Goal: Task Accomplishment & Management: Manage account settings

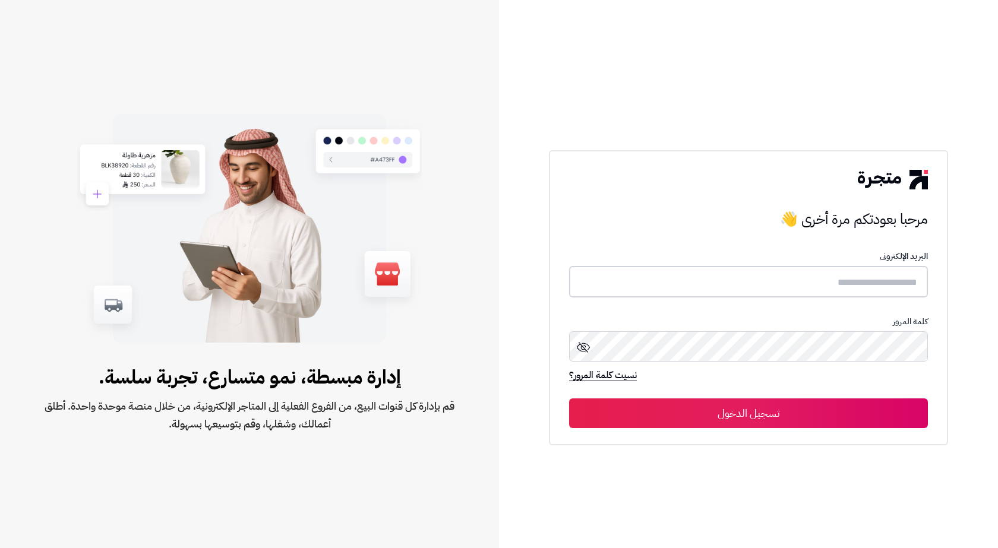
type input "*******"
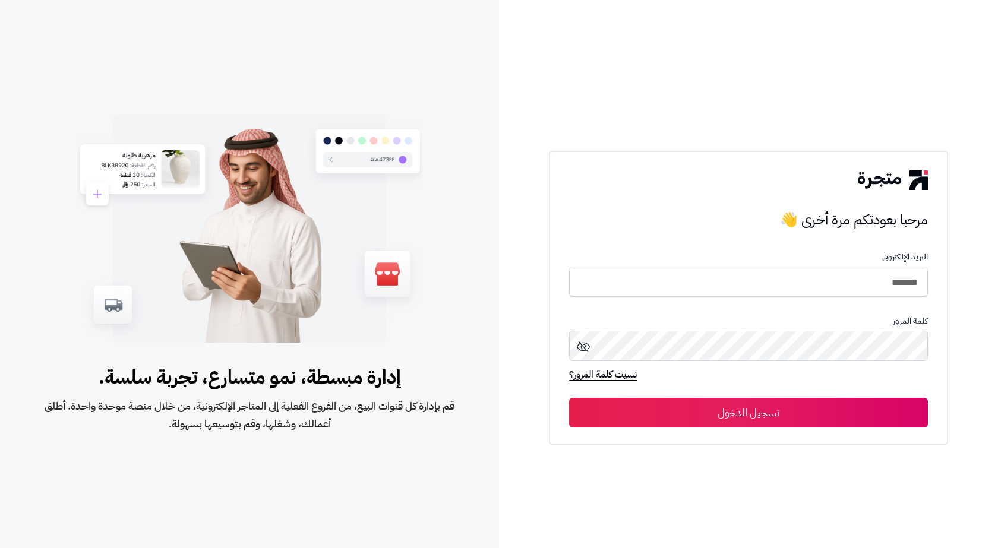
click at [685, 410] on button "تسجيل الدخول" at bounding box center [748, 413] width 359 height 30
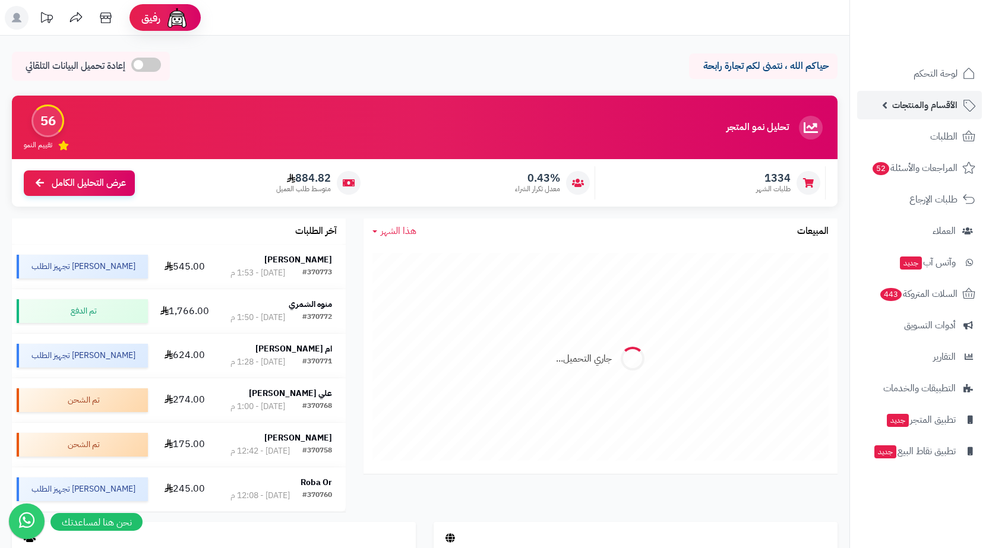
click at [954, 99] on span "الأقسام والمنتجات" at bounding box center [924, 105] width 65 height 17
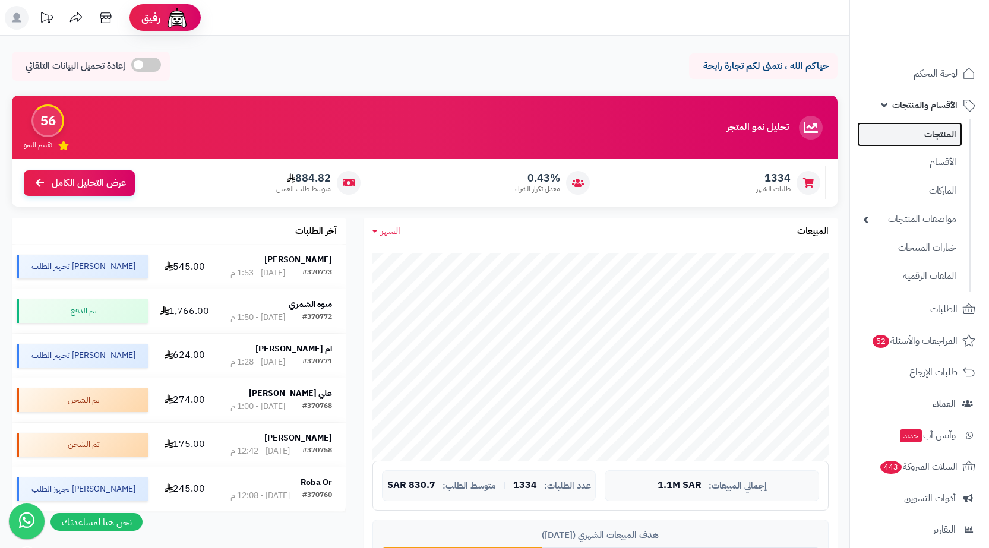
click at [953, 126] on link "المنتجات" at bounding box center [909, 134] width 105 height 24
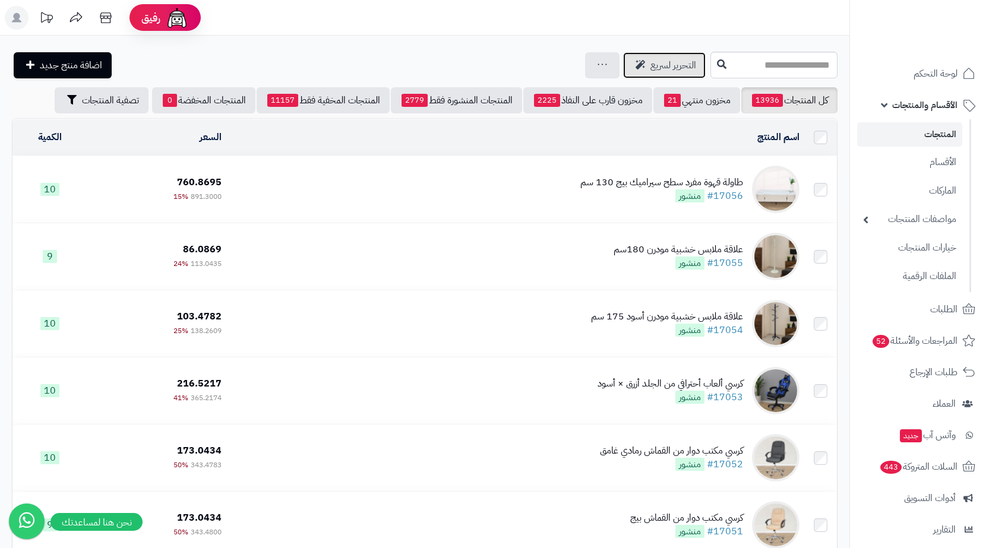
click at [650, 65] on span "التحرير لسريع" at bounding box center [673, 65] width 46 height 14
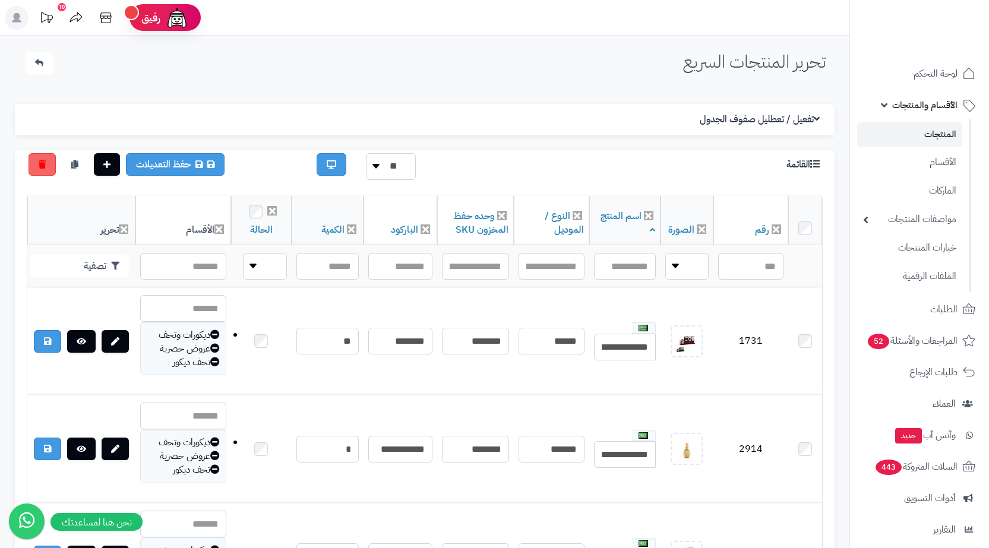
click at [708, 165] on div "القائمة" at bounding box center [730, 162] width 204 height 18
click at [476, 271] on input "text" at bounding box center [475, 266] width 67 height 27
paste input "**********"
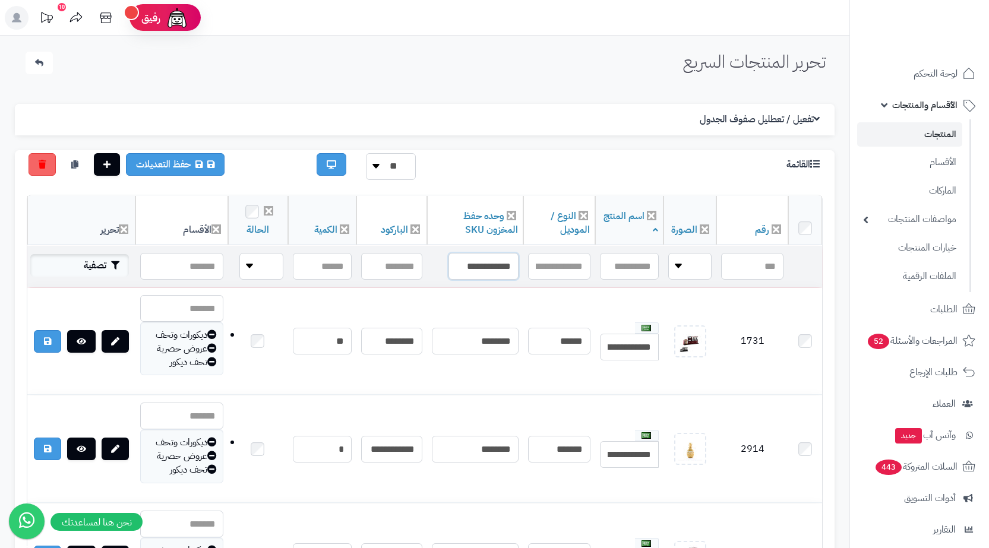
type input "**********"
click at [78, 270] on button "تصفية" at bounding box center [79, 265] width 99 height 23
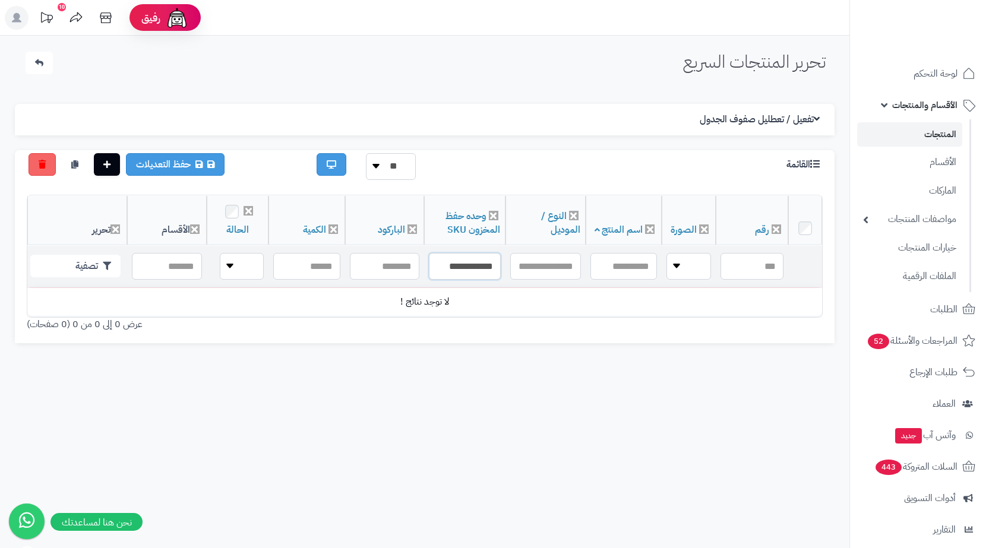
click at [448, 270] on input "**********" at bounding box center [465, 266] width 72 height 27
click at [491, 263] on input "**********" at bounding box center [473, 266] width 74 height 27
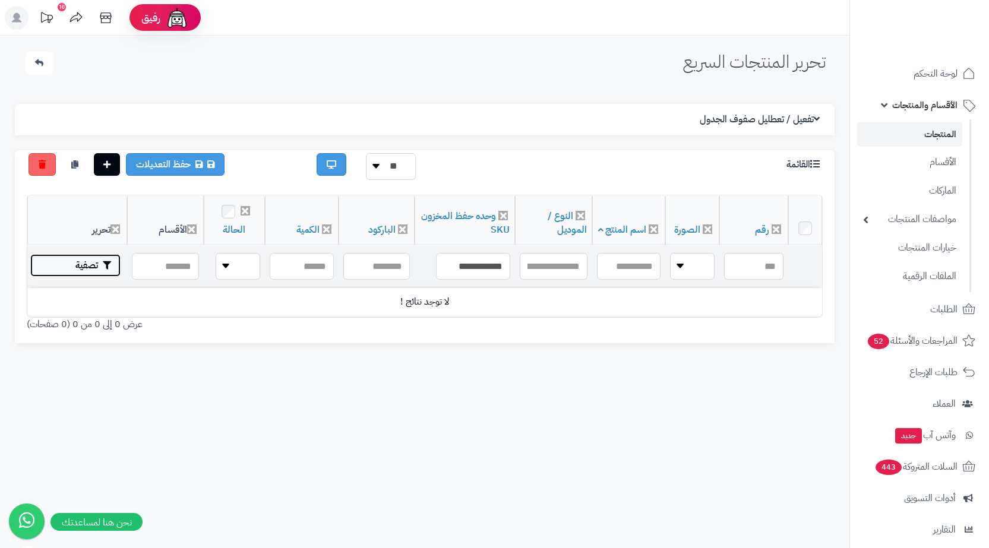
click at [59, 265] on button "تصفية" at bounding box center [75, 265] width 90 height 23
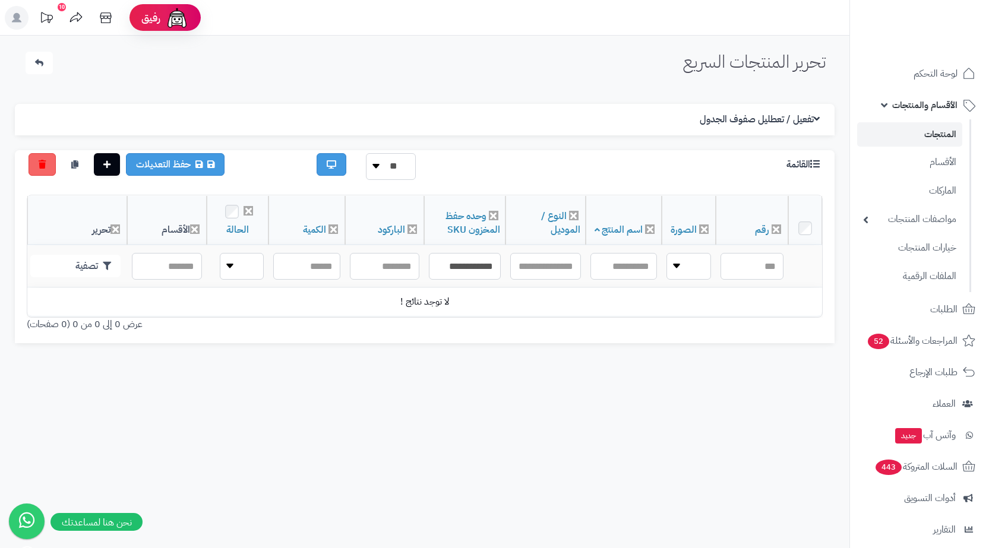
drag, startPoint x: 438, startPoint y: 507, endPoint x: 435, endPoint y: 483, distance: 23.9
click at [438, 507] on div "تحرير المنتجات السريع الرئيسية الاضافات تحرير المنتجات السريع الإعدادات نسخ الم…" at bounding box center [424, 310] width 849 height 548
click at [469, 271] on input "**********" at bounding box center [465, 266] width 72 height 27
click at [410, 274] on input "text" at bounding box center [384, 266] width 69 height 27
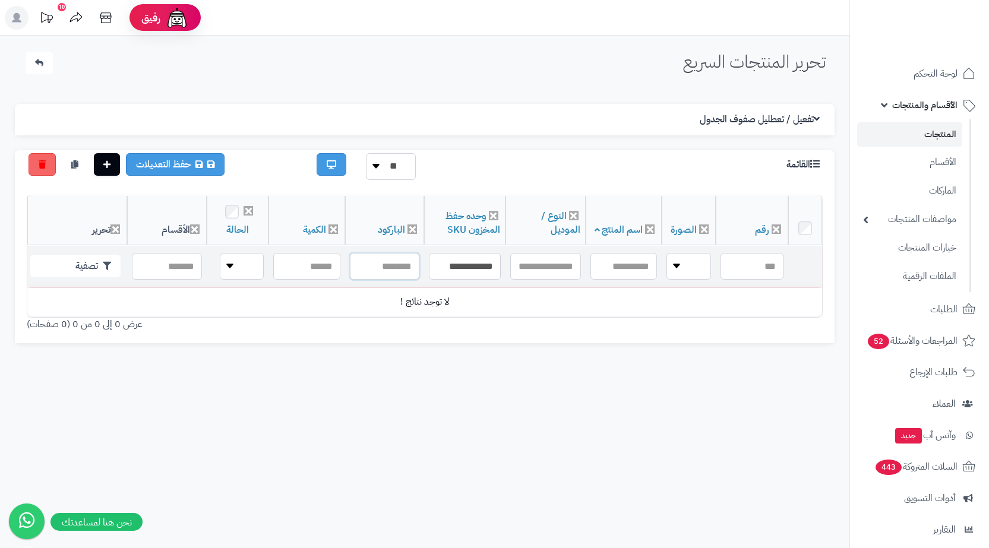
paste input "**********"
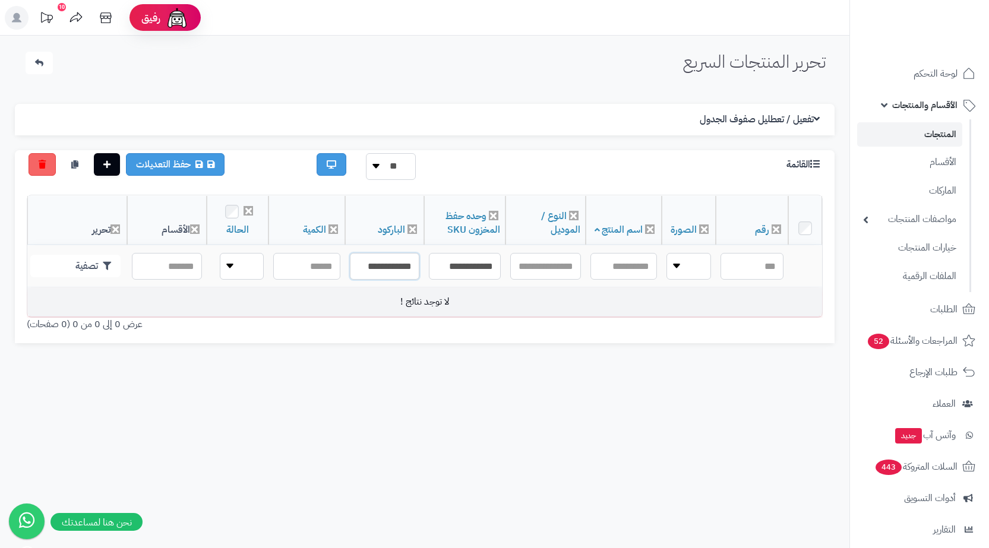
scroll to position [0, -13]
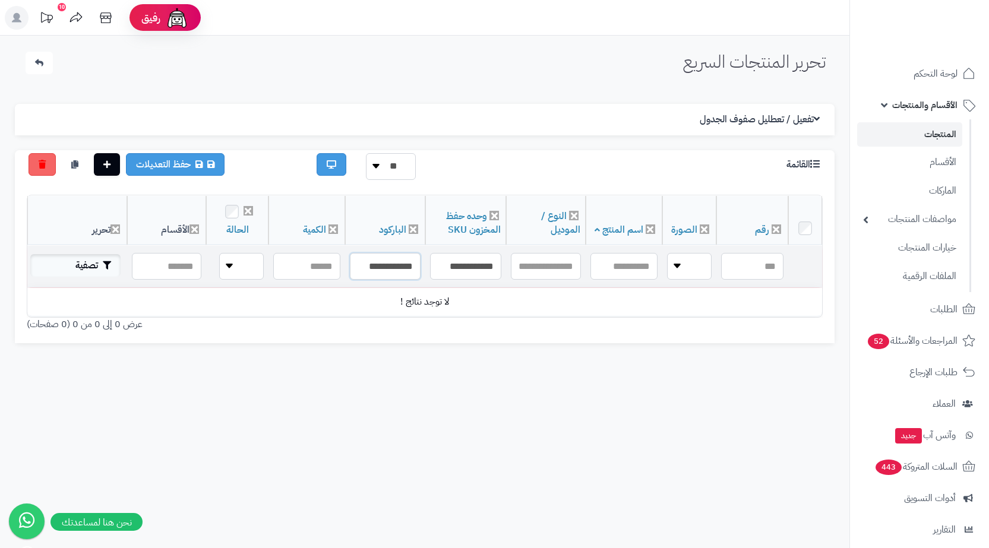
type input "**********"
click at [81, 254] on button "تصفية" at bounding box center [75, 265] width 90 height 23
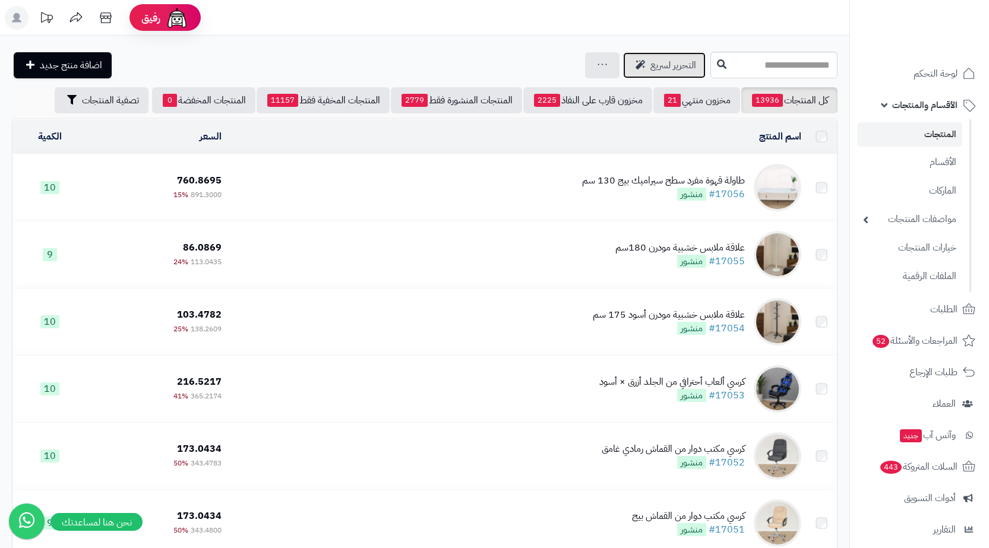
click at [636, 61] on icon at bounding box center [641, 65] width 10 height 10
click at [650, 64] on span "التحرير لسريع" at bounding box center [673, 65] width 46 height 14
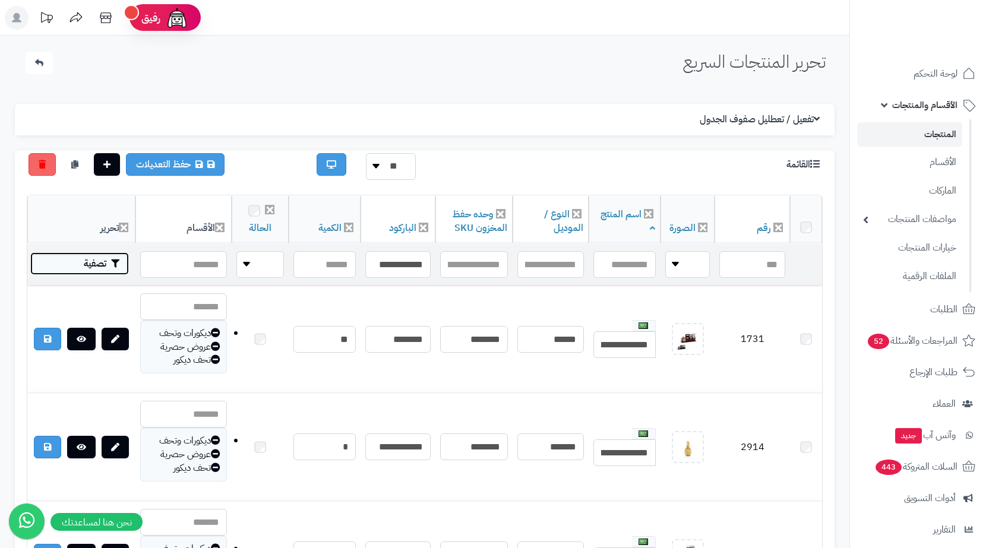
click at [56, 260] on button "تصفية" at bounding box center [79, 263] width 99 height 23
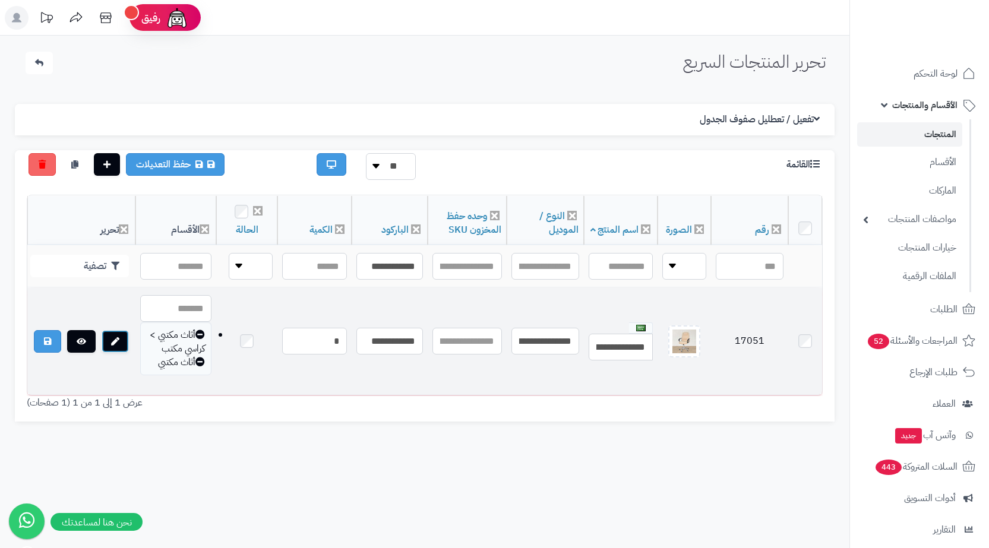
click at [114, 346] on link at bounding box center [115, 341] width 27 height 23
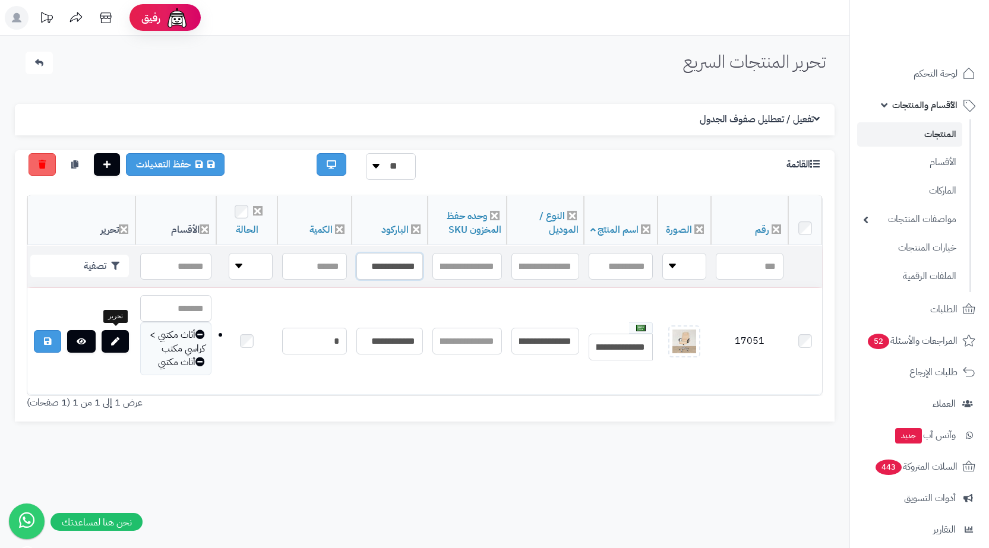
click at [403, 259] on input "**********" at bounding box center [389, 266] width 67 height 27
paste input "text"
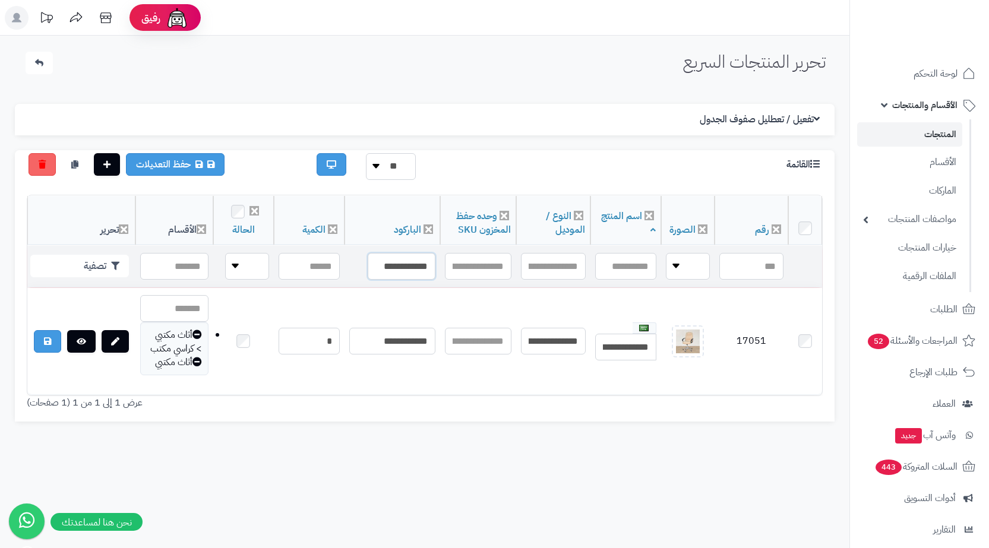
type input "**********"
click at [78, 279] on td "تصفية" at bounding box center [81, 267] width 108 height 42
click at [97, 259] on button "تصفية" at bounding box center [79, 265] width 99 height 23
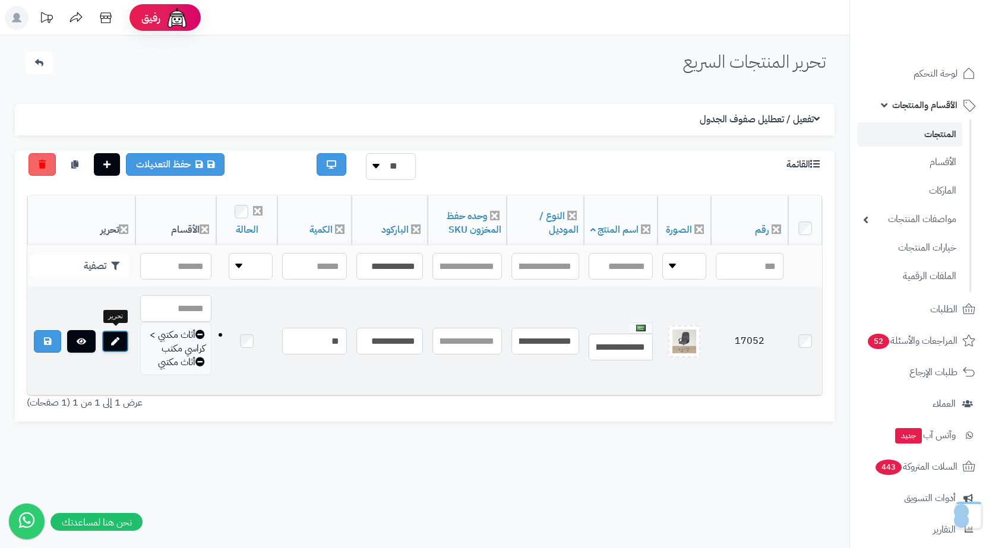
click at [113, 346] on link at bounding box center [115, 341] width 27 height 23
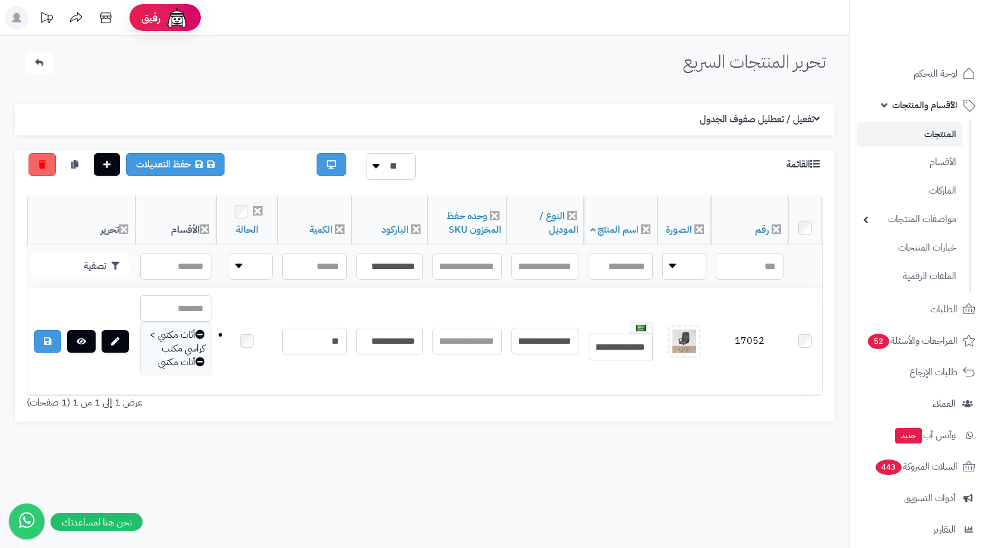
click at [745, 521] on div "تحرير المنتجات السريع الرئيسية الاضافات تحرير المنتجات السريع الإعدادات نسخ الم…" at bounding box center [424, 310] width 849 height 548
click at [390, 264] on input "**********" at bounding box center [389, 266] width 67 height 27
paste input "text"
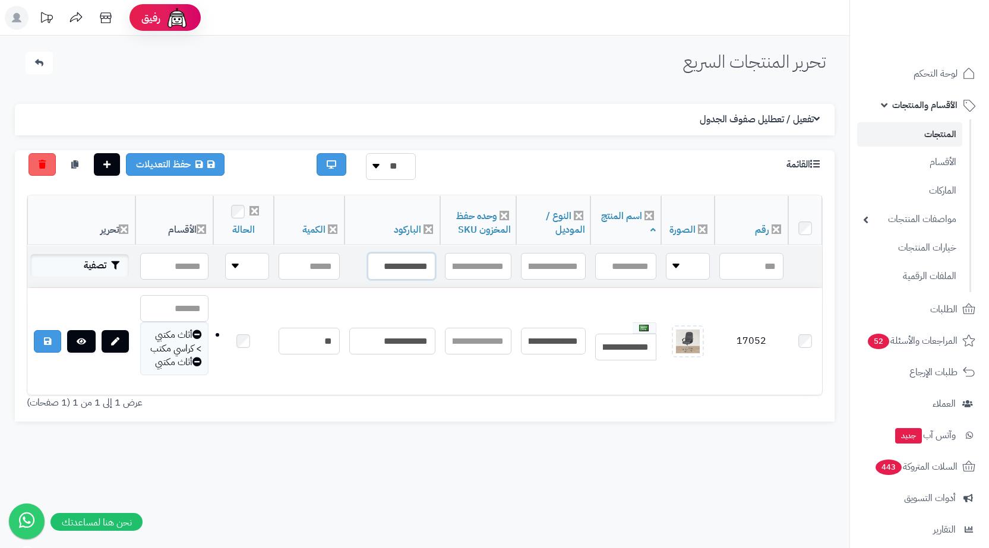
type input "**********"
click at [78, 264] on button "تصفية" at bounding box center [79, 265] width 99 height 23
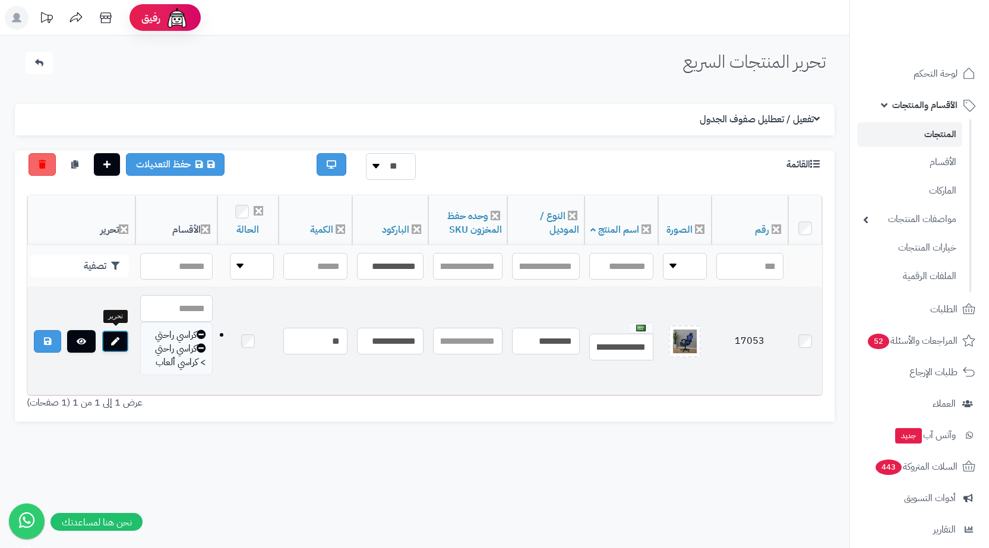
click at [122, 334] on link at bounding box center [115, 341] width 27 height 23
click at [389, 331] on input "**********" at bounding box center [390, 341] width 67 height 27
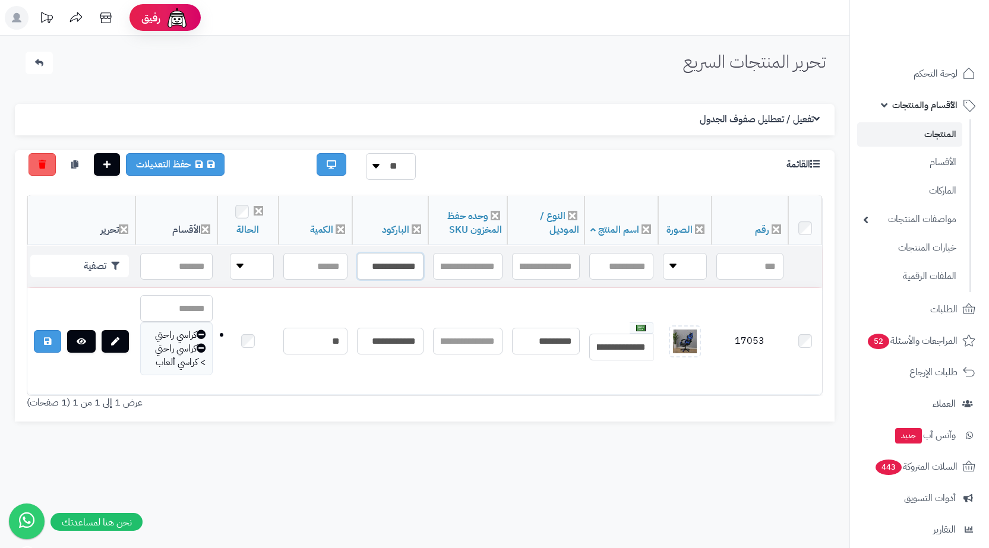
click at [362, 263] on input "**********" at bounding box center [390, 266] width 67 height 27
paste input "text"
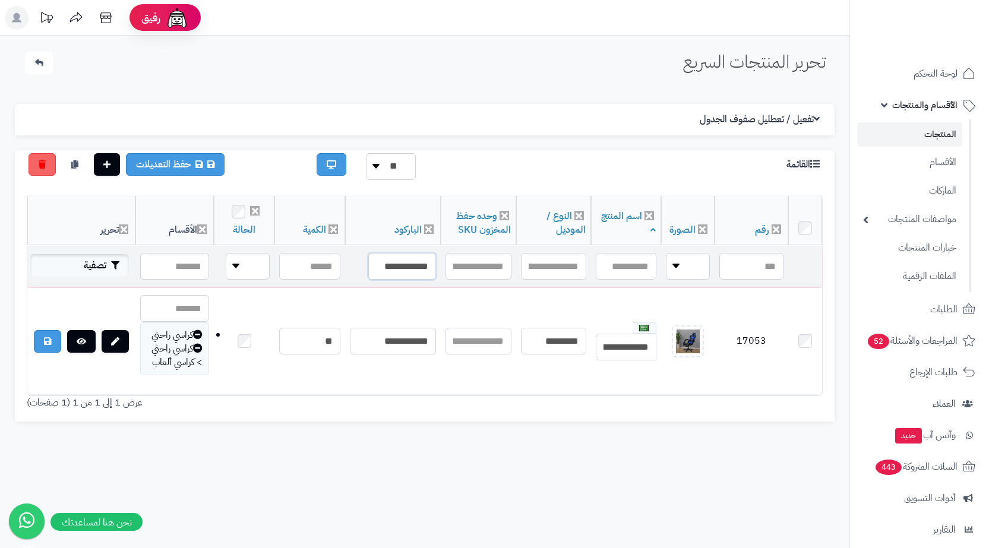
type input "**********"
click at [105, 269] on button "تصفية" at bounding box center [79, 265] width 99 height 23
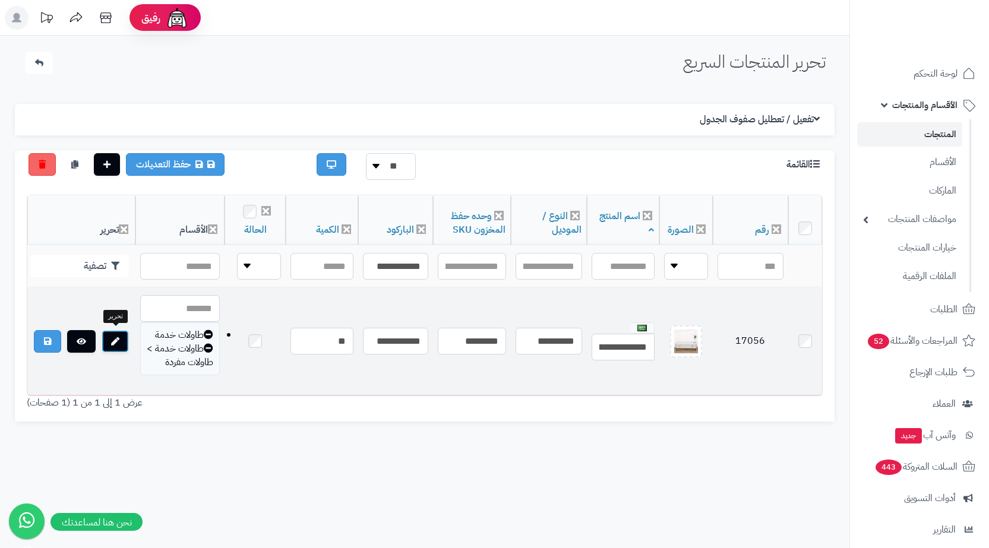
click at [113, 337] on icon at bounding box center [115, 341] width 8 height 8
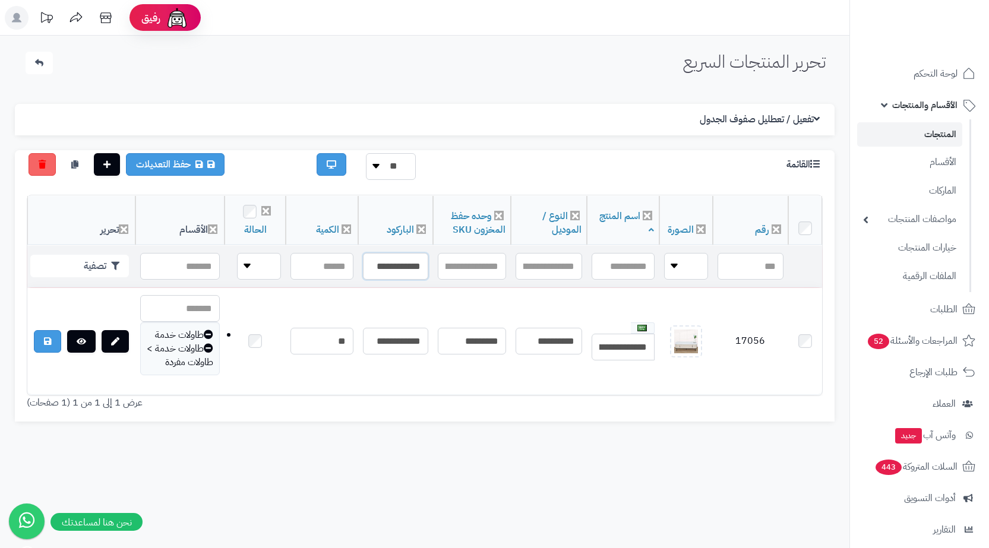
click at [386, 275] on input "**********" at bounding box center [395, 266] width 65 height 27
click at [385, 274] on input "**********" at bounding box center [395, 266] width 65 height 27
paste input "text"
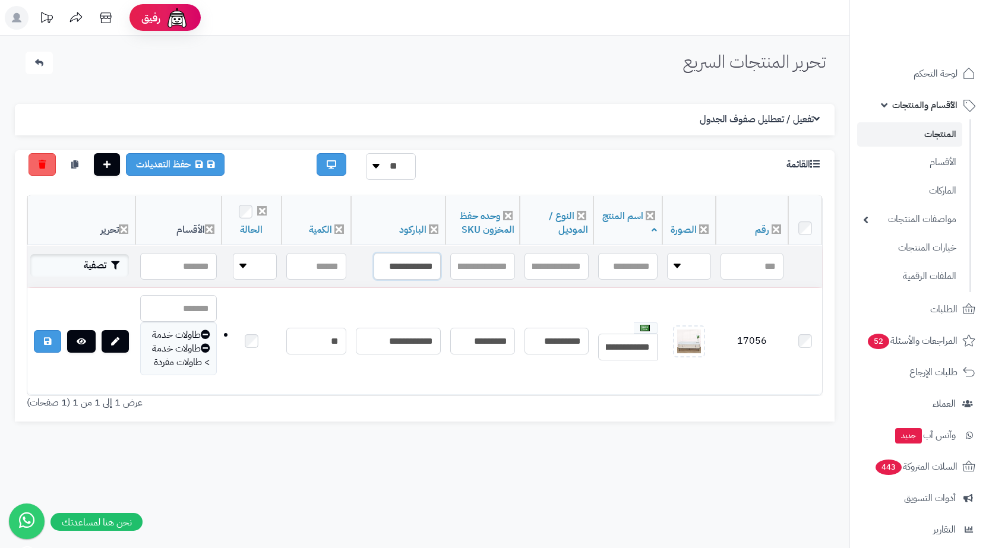
type input "**********"
click at [118, 264] on icon "button" at bounding box center [115, 265] width 8 height 8
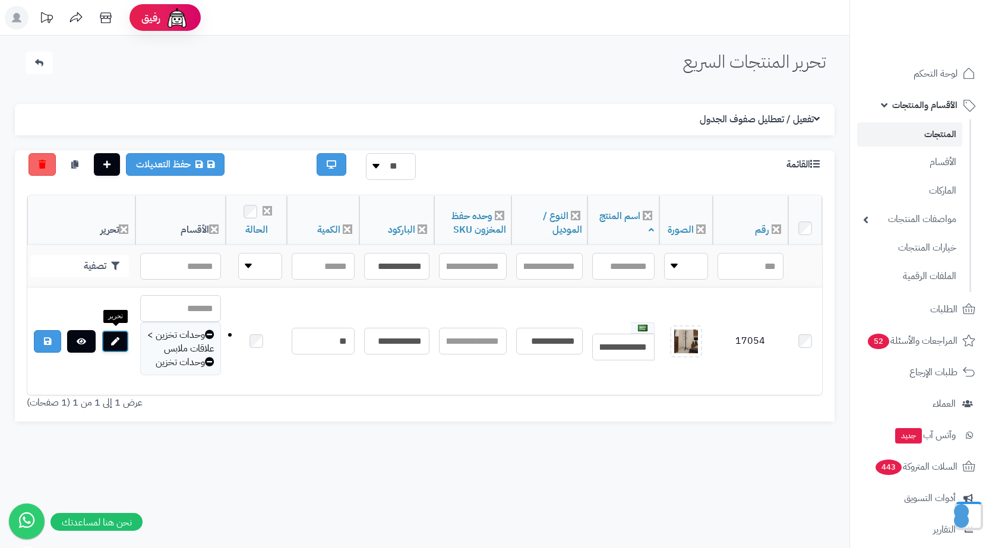
click at [115, 341] on icon at bounding box center [115, 341] width 8 height 8
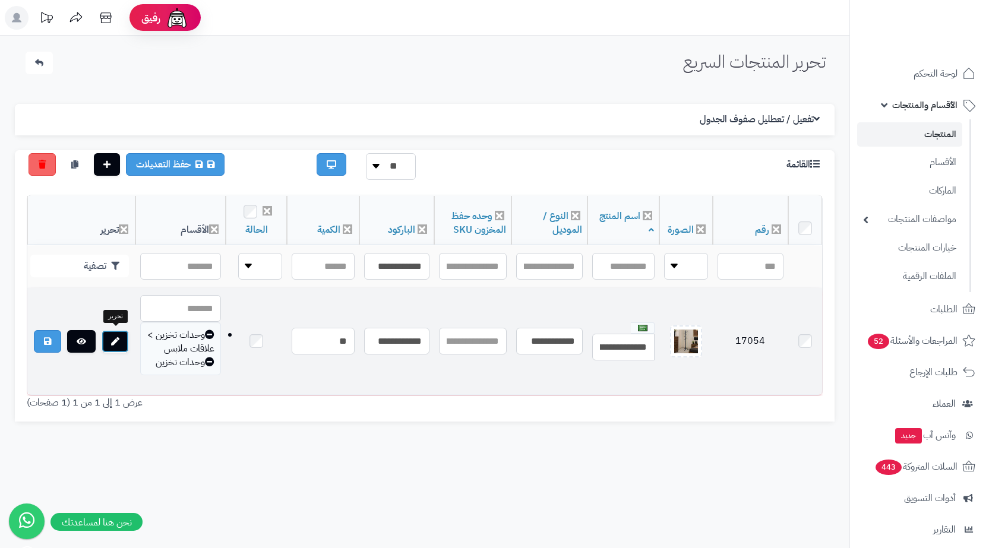
click at [114, 344] on link at bounding box center [115, 341] width 27 height 23
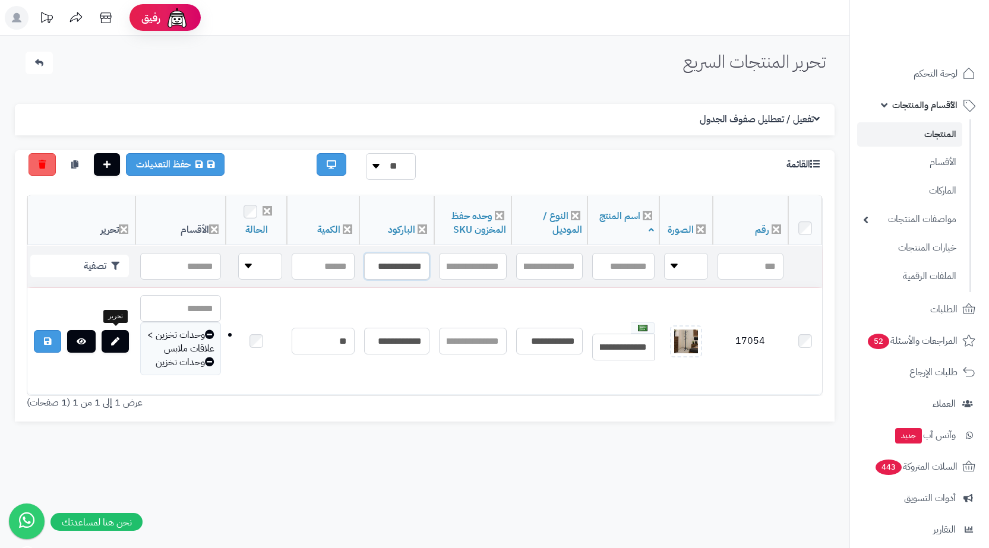
click at [388, 256] on input "**********" at bounding box center [396, 266] width 65 height 27
paste input "text"
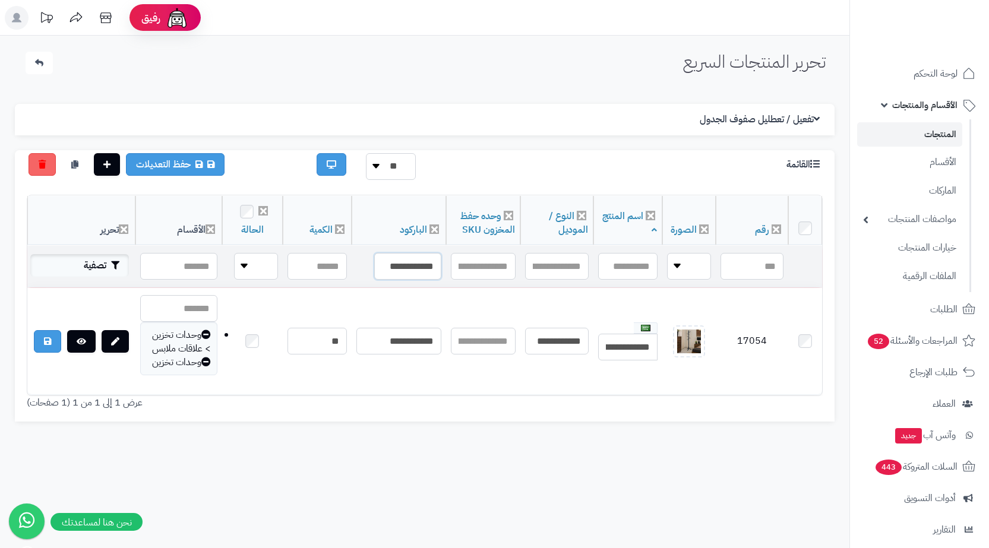
type input "**********"
click at [118, 263] on icon "button" at bounding box center [115, 265] width 8 height 8
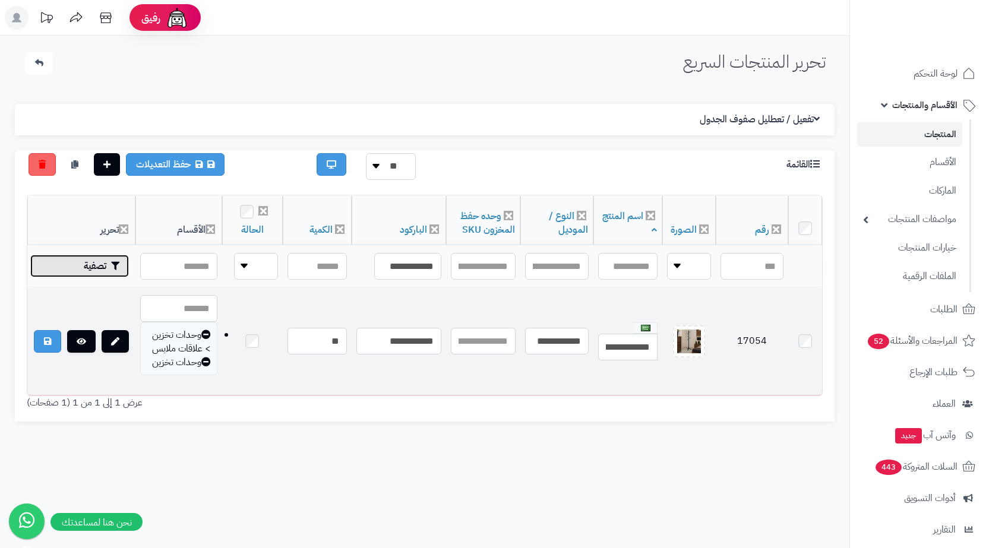
scroll to position [0, 0]
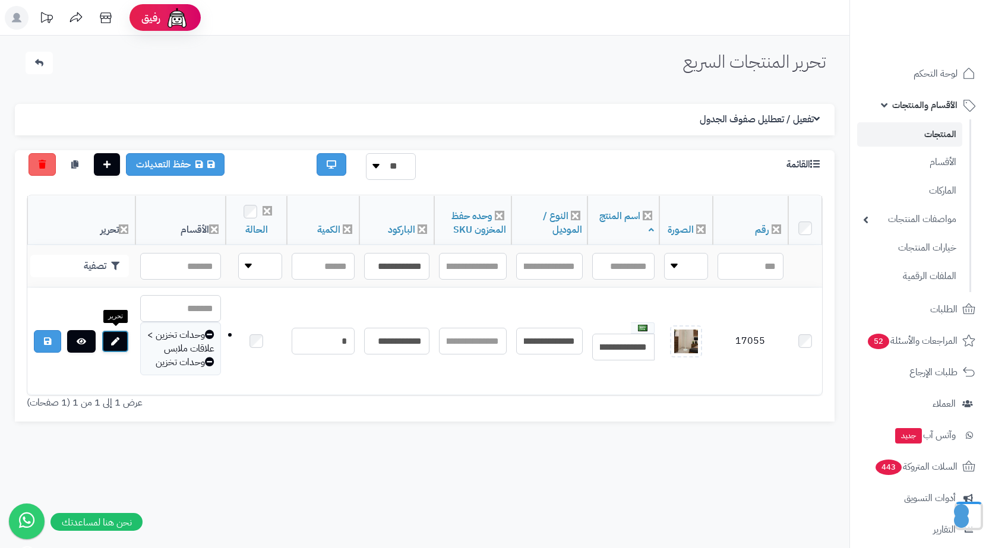
click at [120, 337] on link at bounding box center [115, 341] width 27 height 23
click at [598, 103] on div "الإعدادات نسخ الميتا من اسم المنتج نسخ الموديل من اسم المنتج تفعيل / تعطليل صفو…" at bounding box center [425, 262] width 820 height 347
click at [410, 255] on input "**********" at bounding box center [396, 266] width 65 height 27
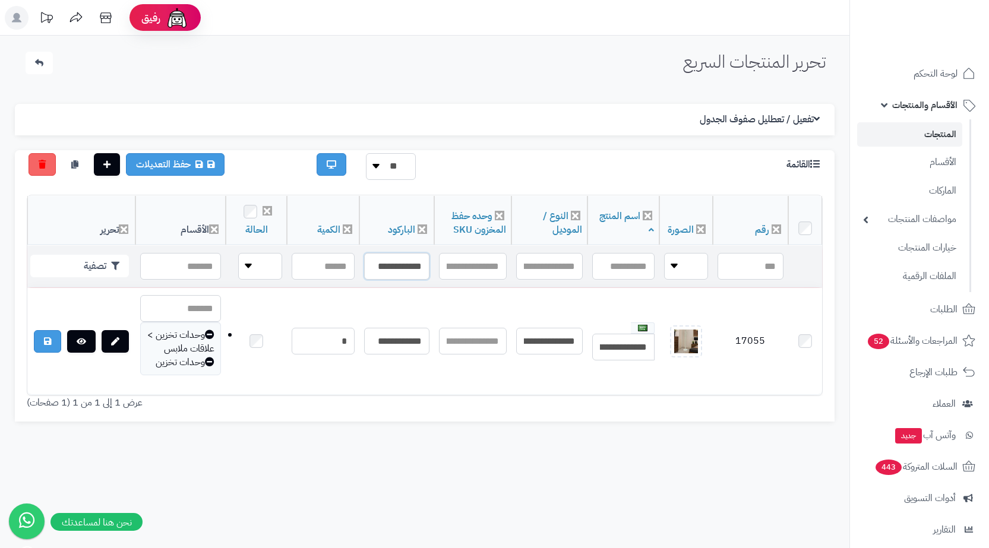
paste input "text"
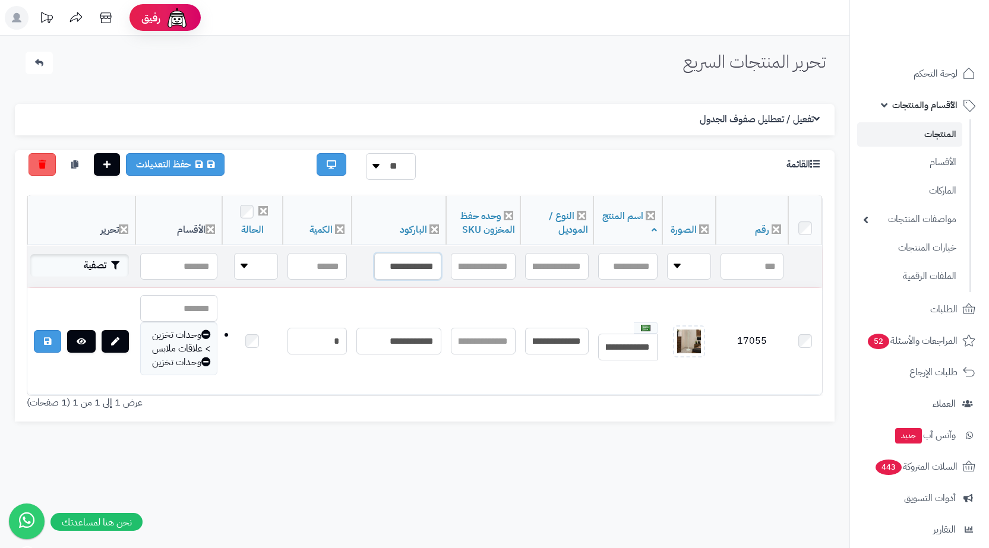
type input "**********"
click at [56, 262] on button "تصفية" at bounding box center [79, 265] width 99 height 23
click at [101, 272] on button "تصفية" at bounding box center [79, 265] width 99 height 23
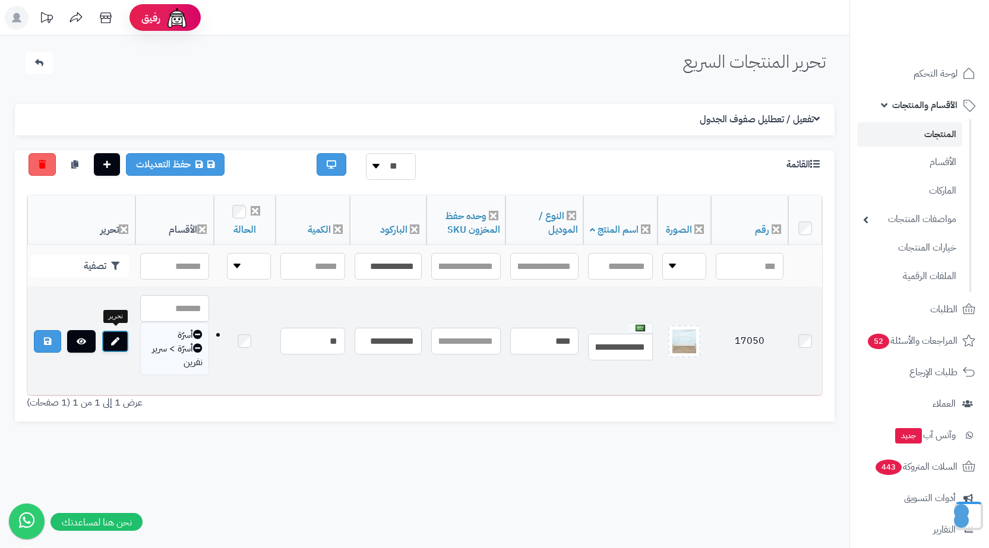
click at [119, 340] on icon at bounding box center [115, 341] width 8 height 8
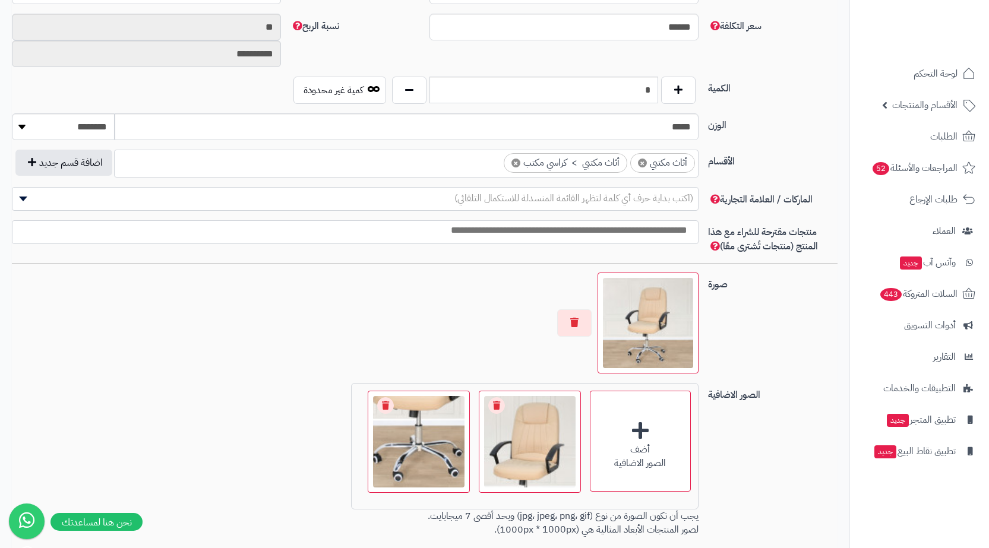
scroll to position [708, 0]
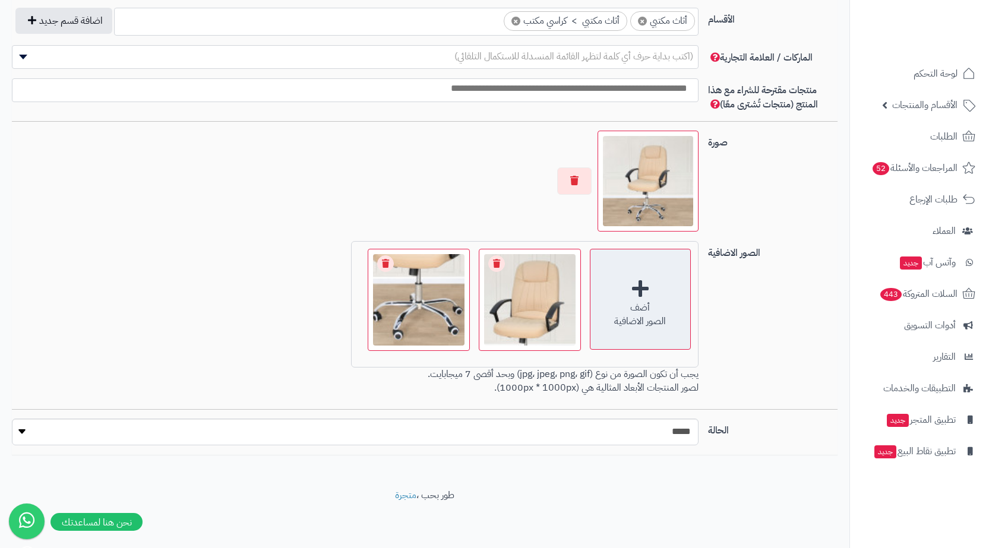
click at [654, 328] on div "أضف الصور الاضافية" at bounding box center [640, 299] width 101 height 101
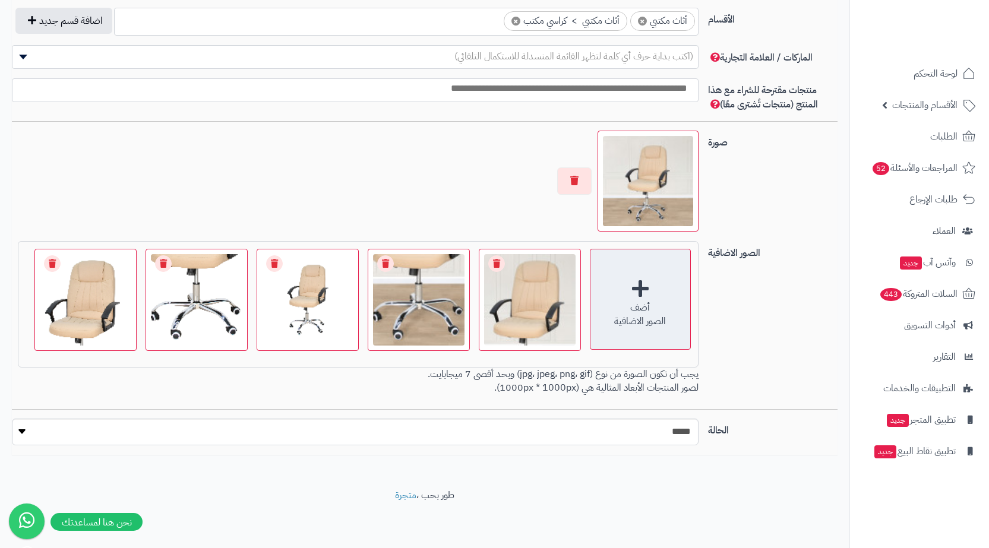
click at [671, 293] on div "أضف الصور الاضافية" at bounding box center [640, 299] width 101 height 101
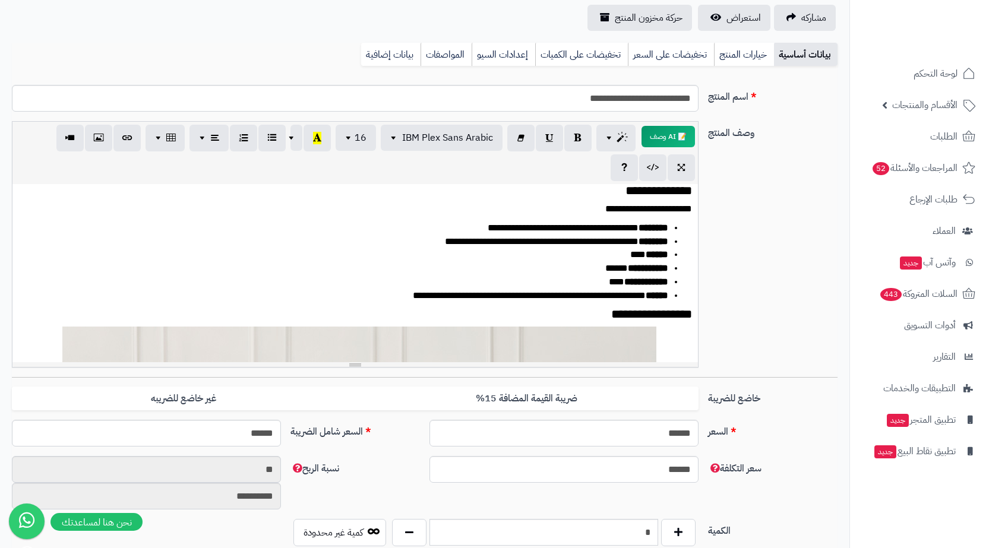
scroll to position [0, 0]
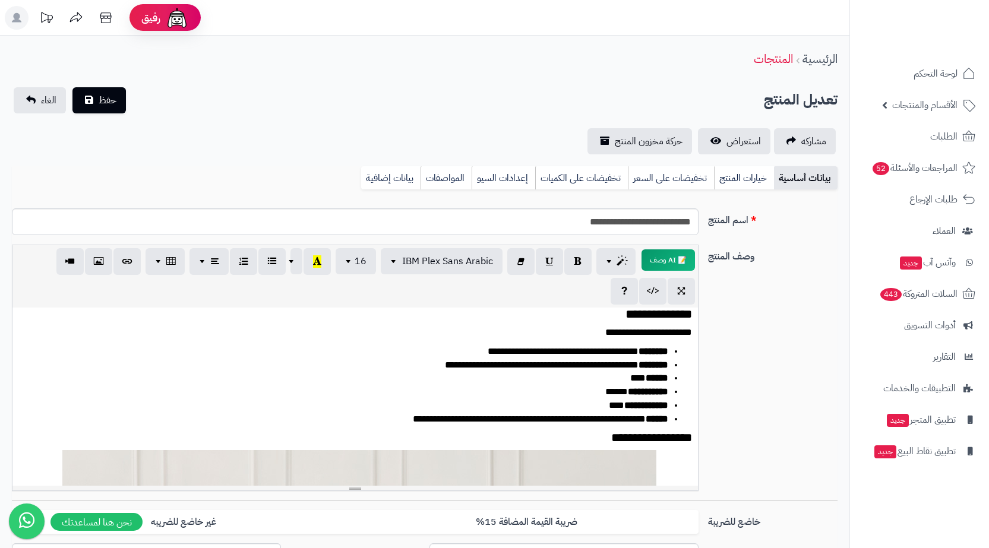
click at [99, 94] on span "حفظ" at bounding box center [108, 100] width 18 height 14
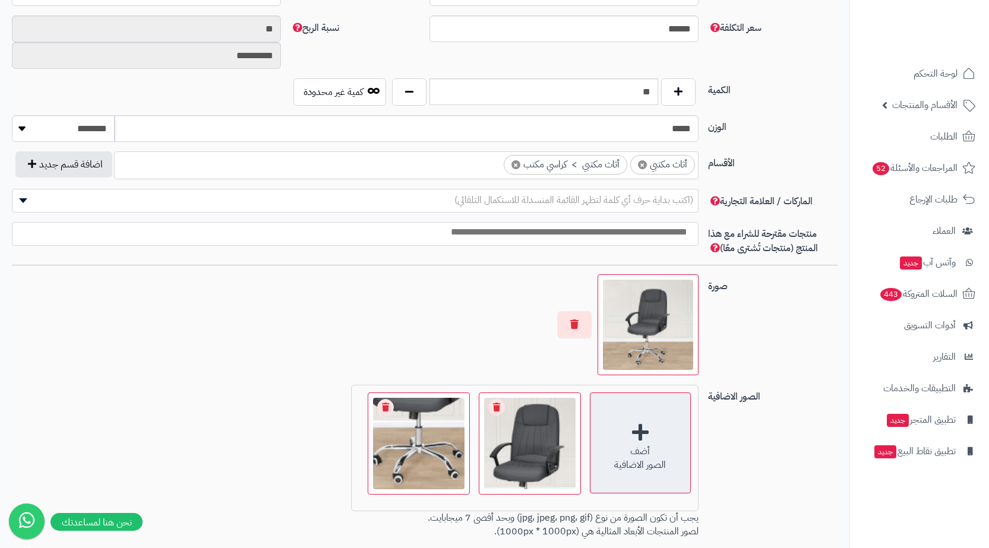
scroll to position [564, 0]
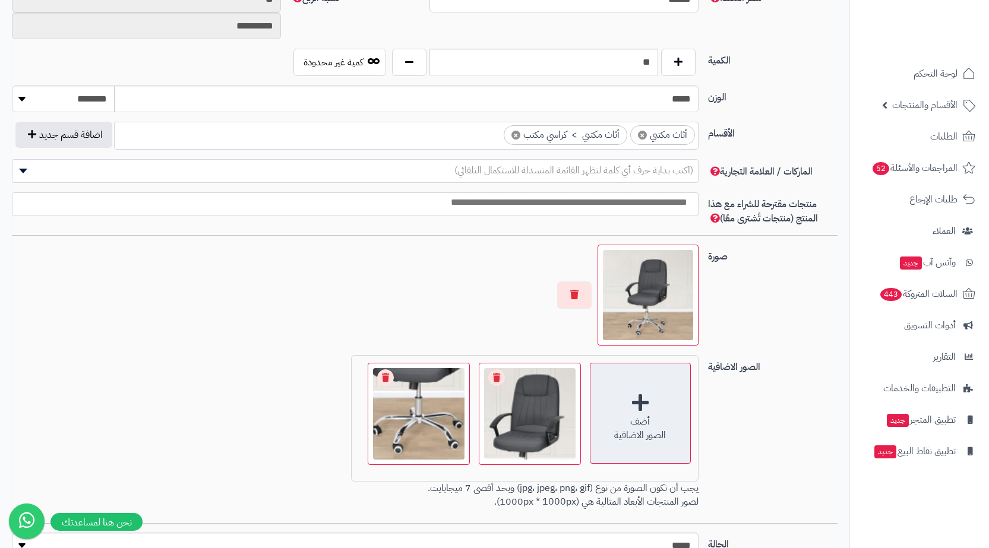
click at [655, 418] on div "أضف الصور الاضافية" at bounding box center [640, 413] width 101 height 101
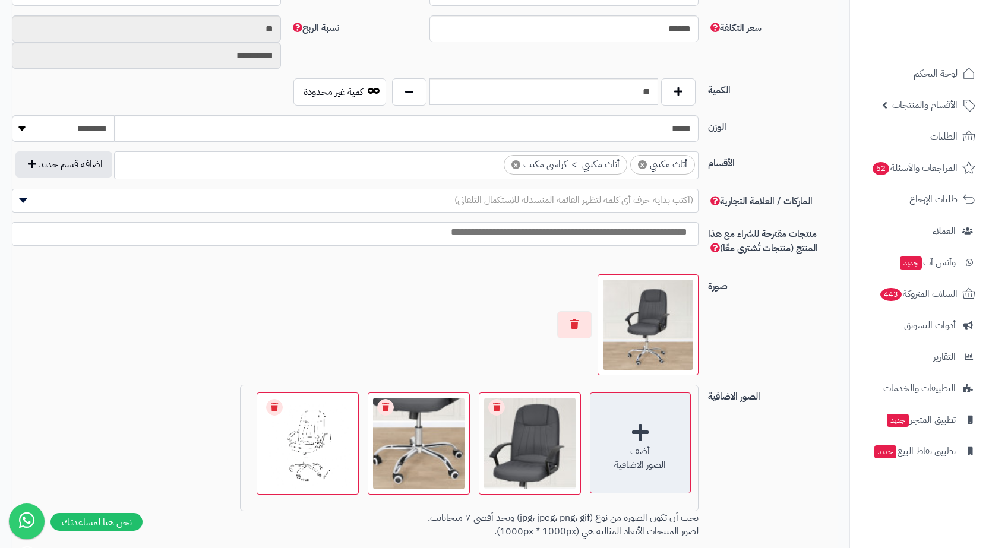
click at [644, 437] on div "أضف الصور الاضافية" at bounding box center [640, 443] width 101 height 101
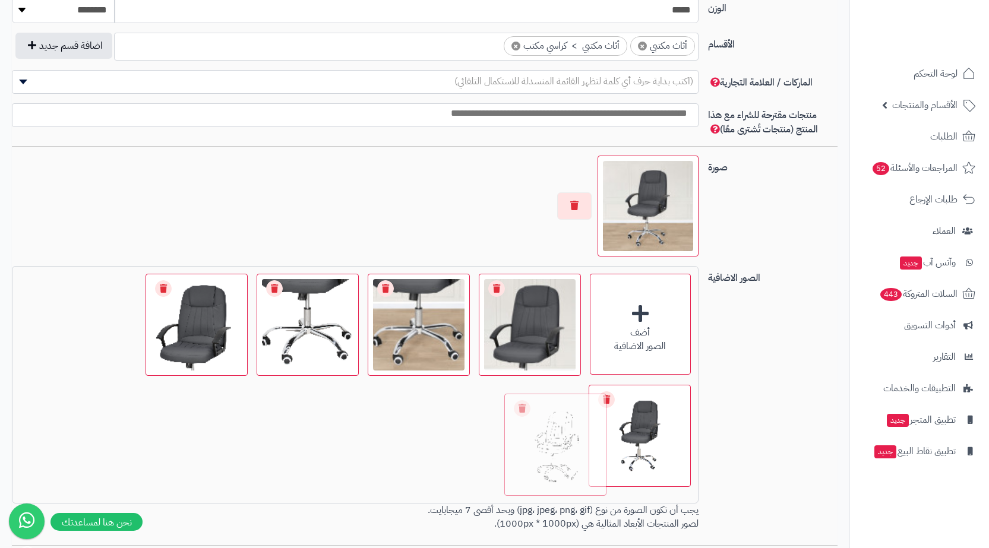
scroll to position [776, 0]
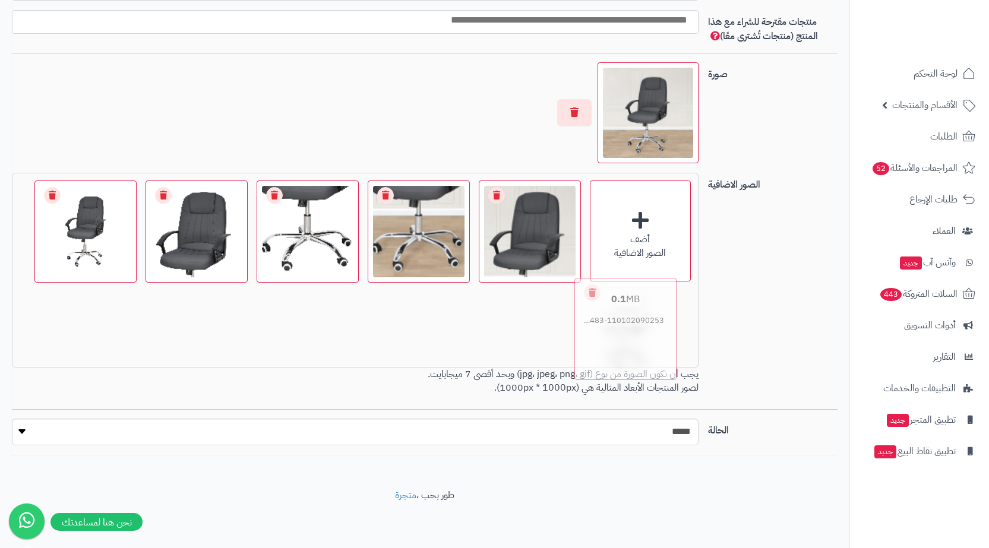
drag, startPoint x: 295, startPoint y: 359, endPoint x: 624, endPoint y: 351, distance: 329.7
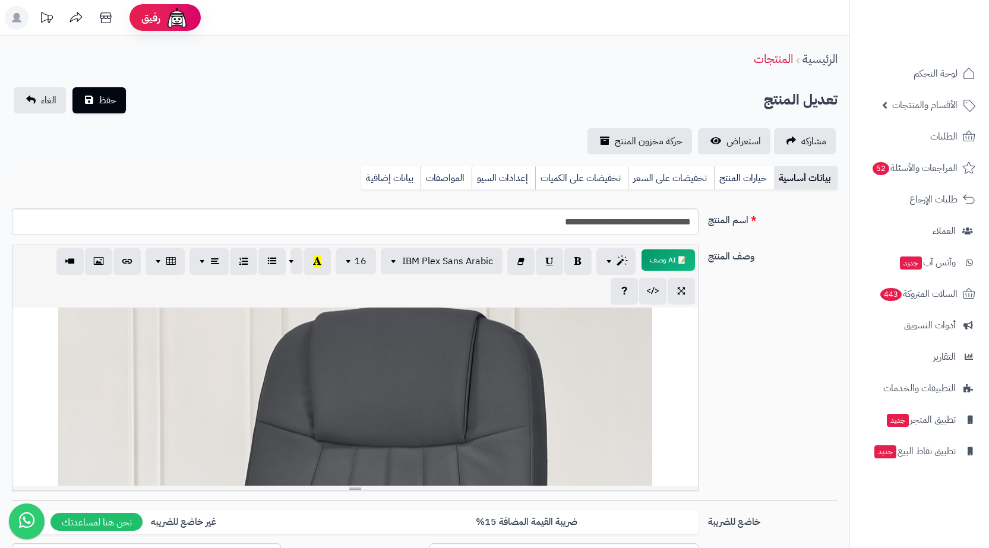
scroll to position [0, 0]
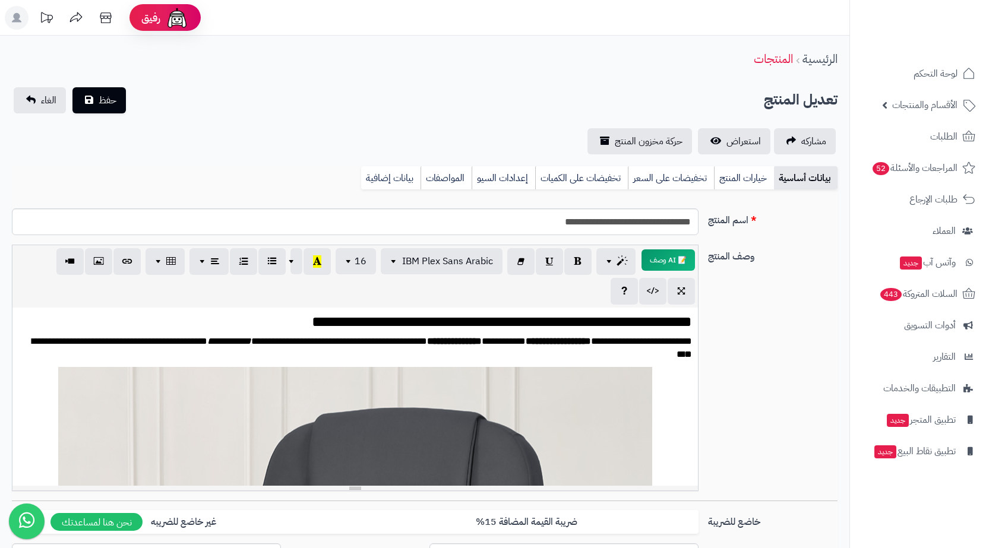
click at [618, 352] on p "**********" at bounding box center [359, 348] width 665 height 27
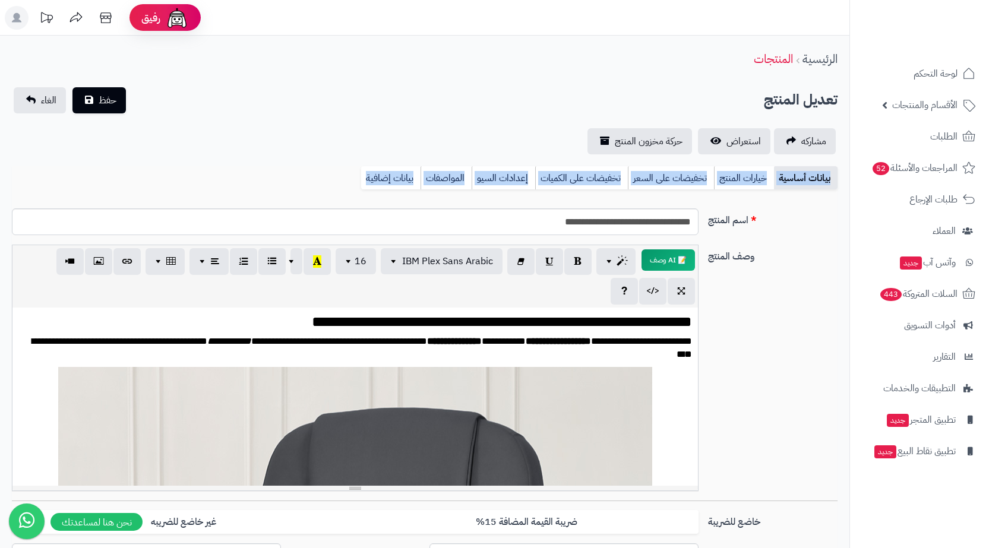
drag, startPoint x: 290, startPoint y: 148, endPoint x: 312, endPoint y: 193, distance: 49.7
click at [304, 183] on div "بيانات أساسية خيارات المنتج تخفيضات على السعر تخفيضات على الكميات إعدادات السيو…" at bounding box center [425, 182] width 826 height 33
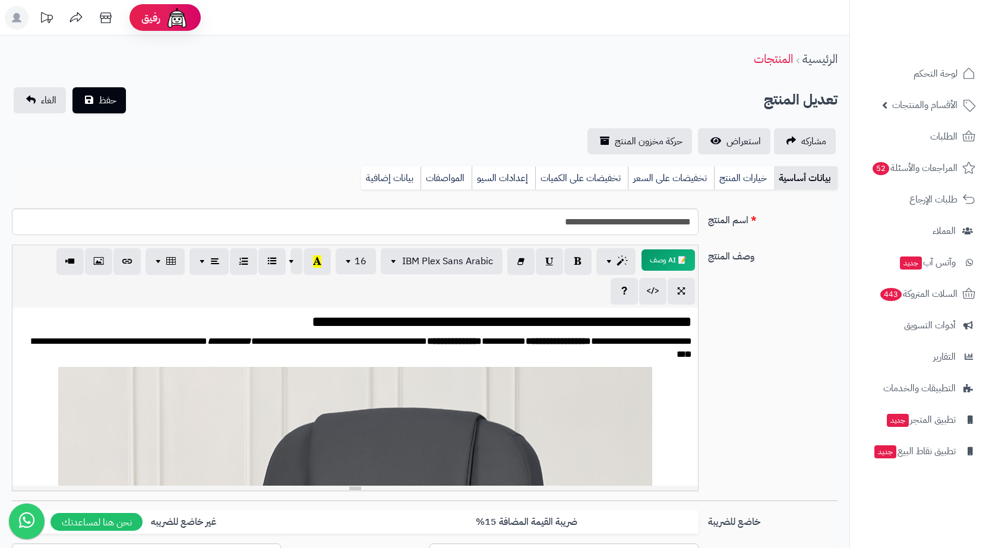
click at [761, 234] on div "**********" at bounding box center [424, 226] width 835 height 36
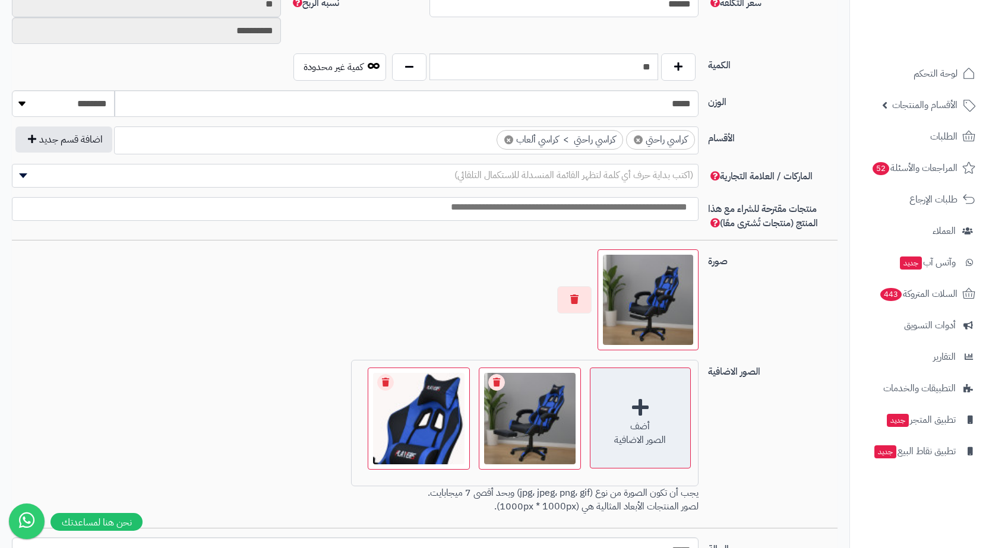
scroll to position [708, 0]
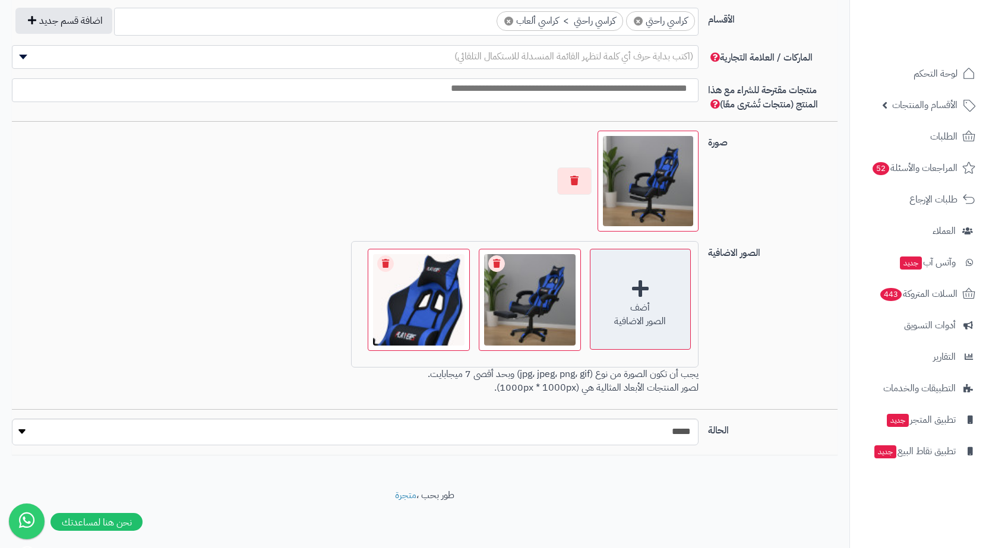
click at [609, 302] on div "أضف" at bounding box center [640, 308] width 100 height 14
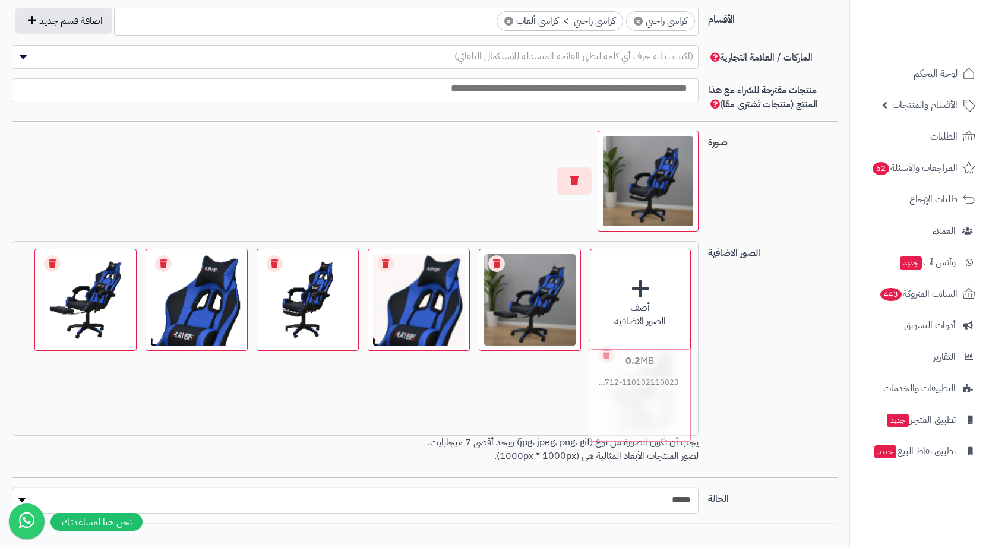
drag, startPoint x: 306, startPoint y: 330, endPoint x: 645, endPoint y: 421, distance: 350.5
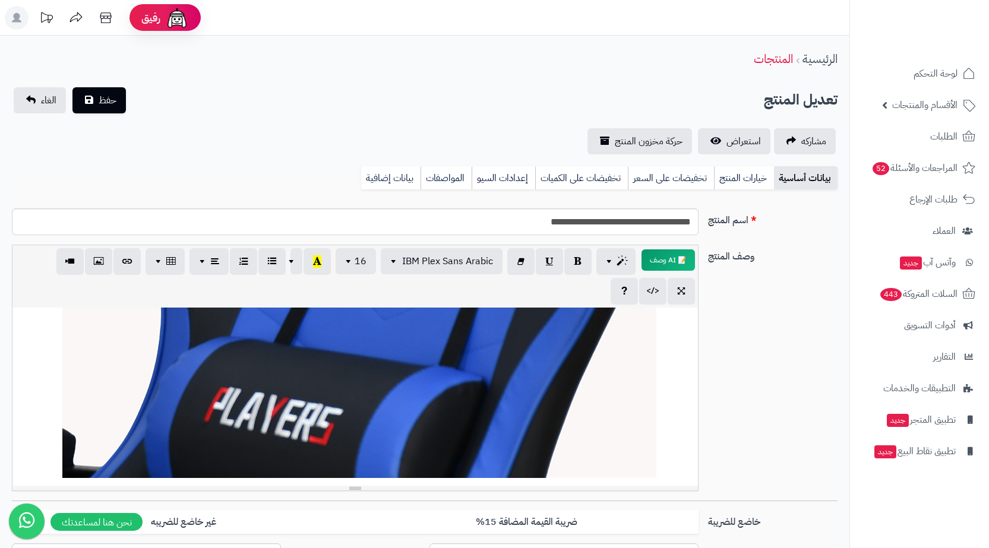
scroll to position [1286, 0]
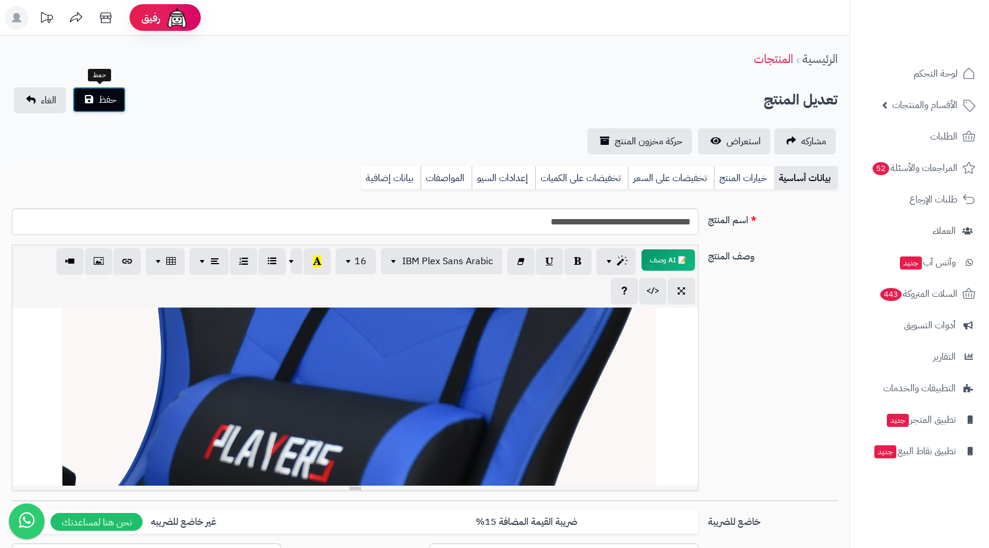
click at [91, 100] on button "حفظ" at bounding box center [98, 100] width 53 height 26
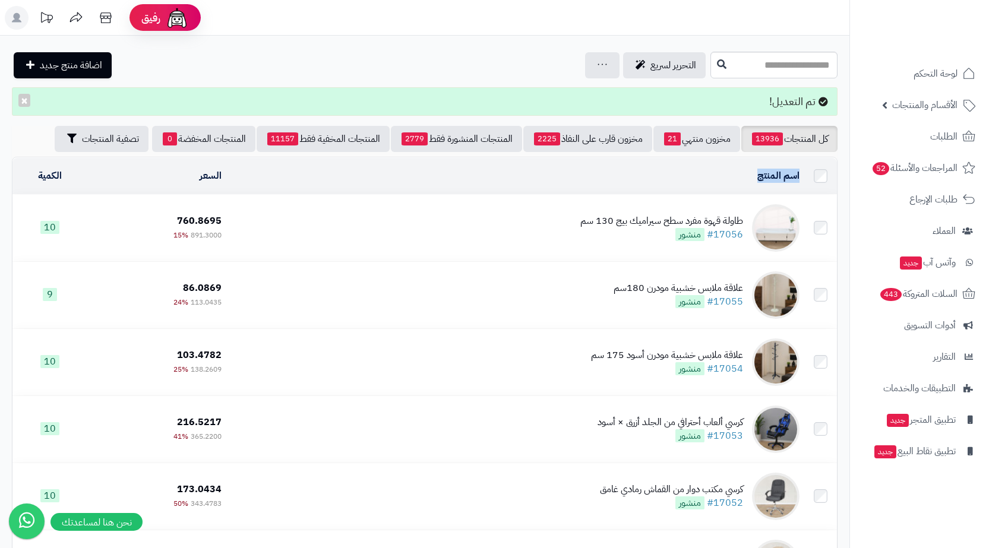
drag, startPoint x: 729, startPoint y: 182, endPoint x: 804, endPoint y: 168, distance: 76.7
click at [804, 168] on td "اسم المنتج المحدد: 0 نسخ حذف" at bounding box center [515, 176] width 578 height 36
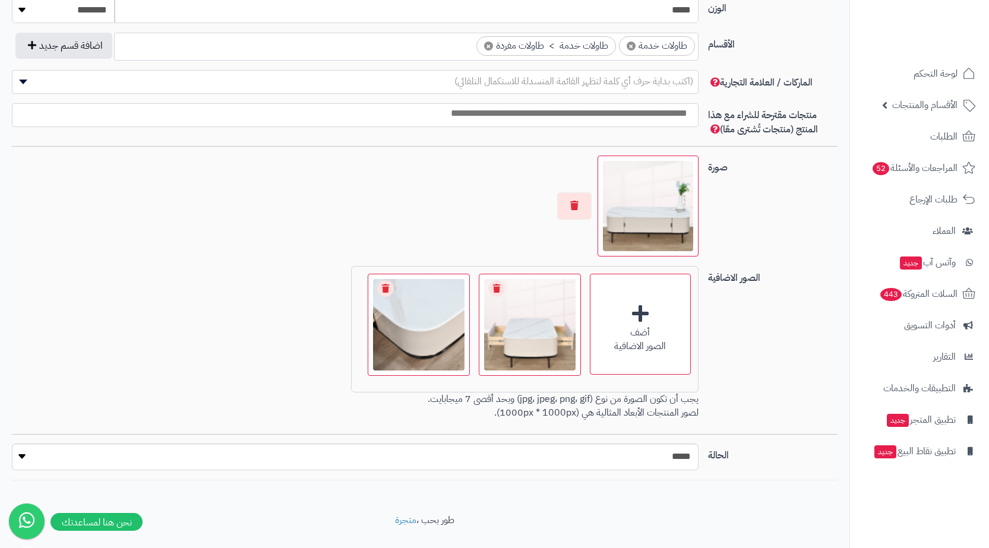
click at [648, 364] on div "**********" at bounding box center [425, 13] width 826 height 934
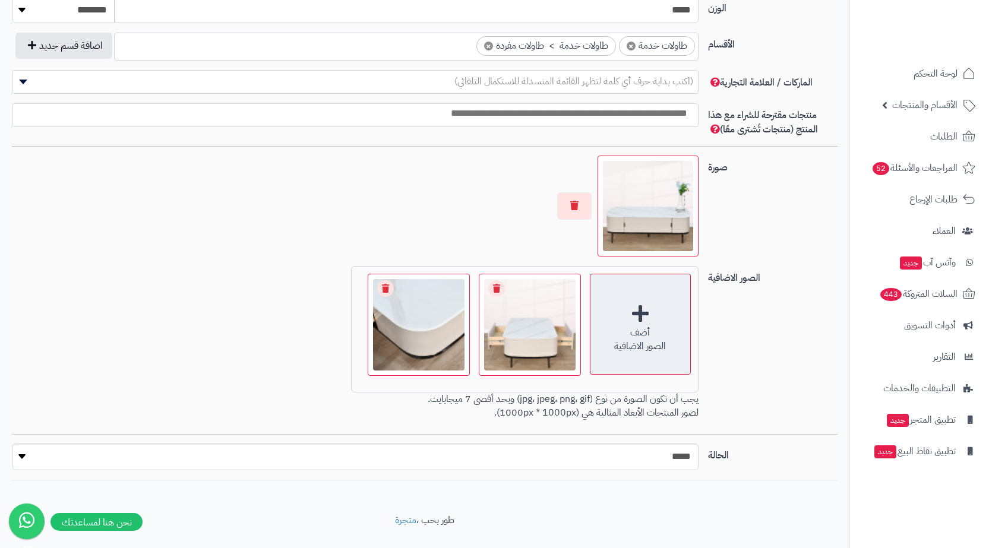
scroll to position [683, 0]
click at [643, 351] on div "الصور الاضافية" at bounding box center [640, 347] width 100 height 14
click at [594, 361] on div "أضف الصور الاضافية" at bounding box center [640, 324] width 101 height 101
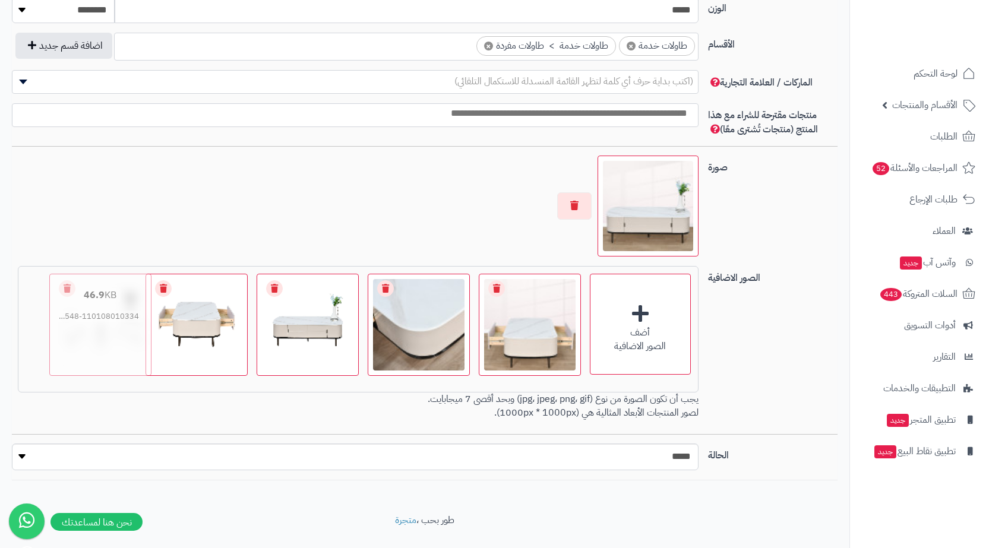
drag, startPoint x: 263, startPoint y: 355, endPoint x: 108, endPoint y: 340, distance: 155.1
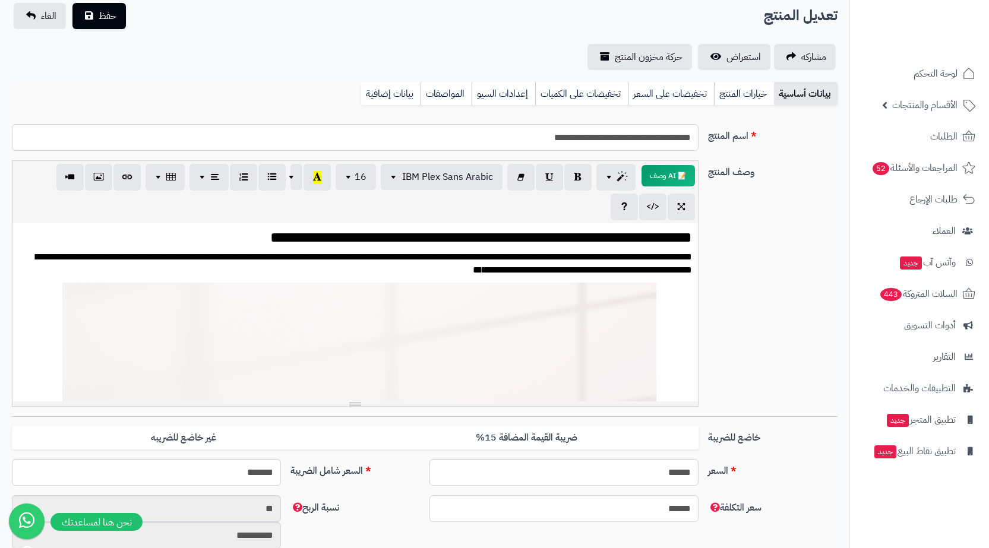
scroll to position [0, 0]
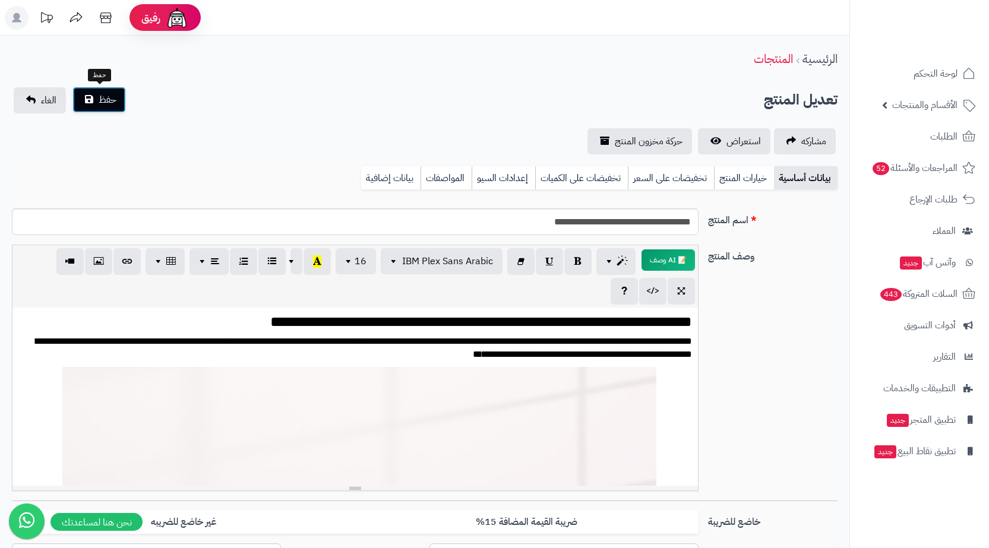
click at [112, 104] on span "حفظ" at bounding box center [108, 100] width 18 height 14
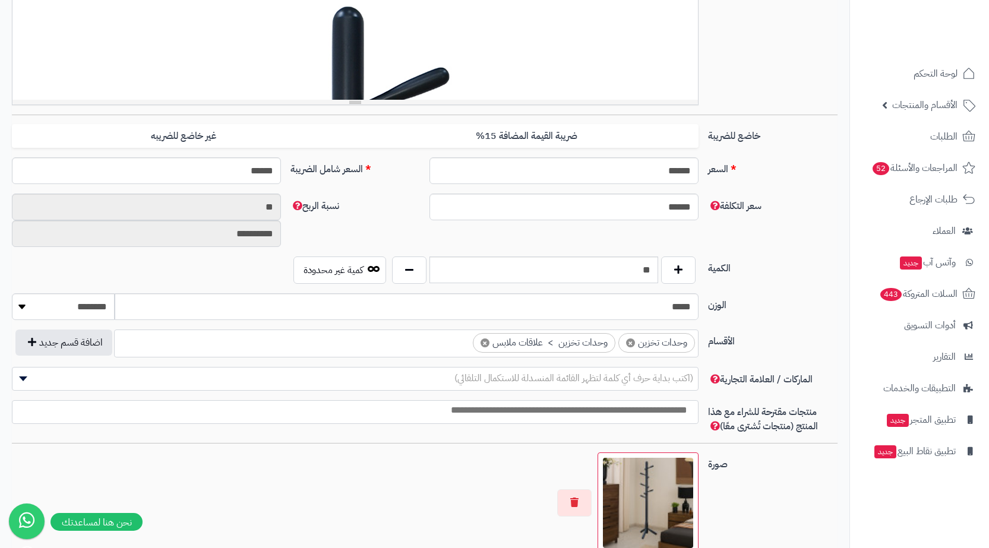
scroll to position [0, 9]
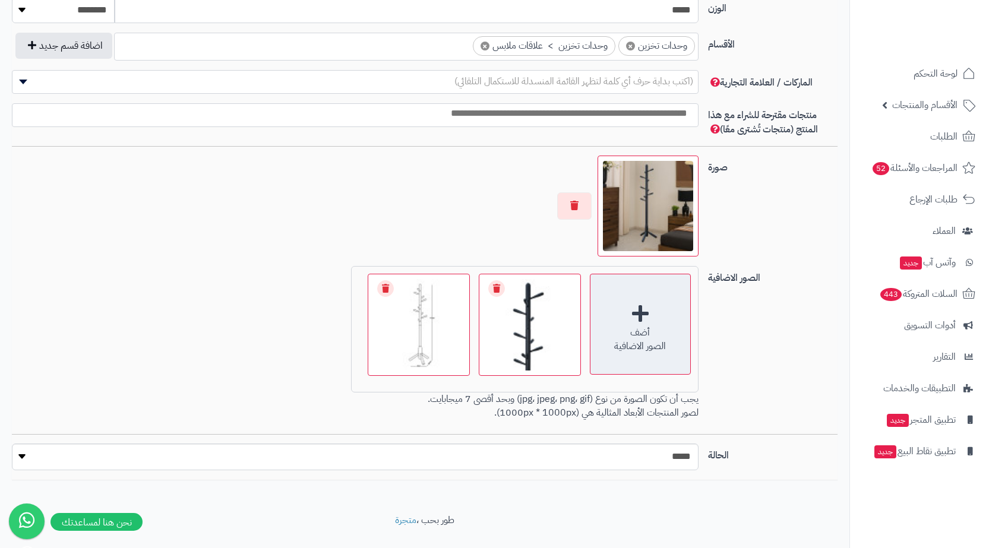
click at [662, 330] on div "أضف" at bounding box center [640, 333] width 100 height 14
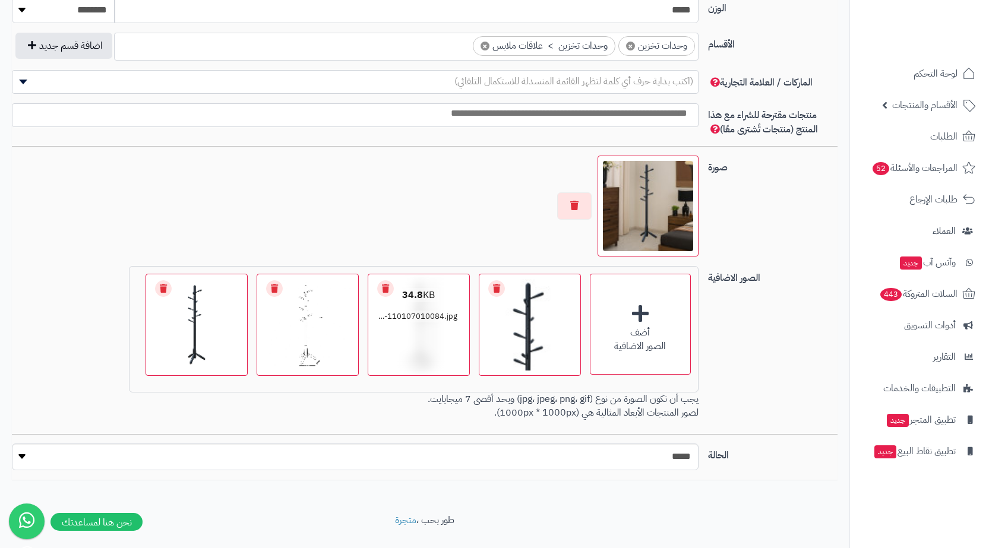
click at [386, 289] on link "Remove file" at bounding box center [385, 288] width 17 height 17
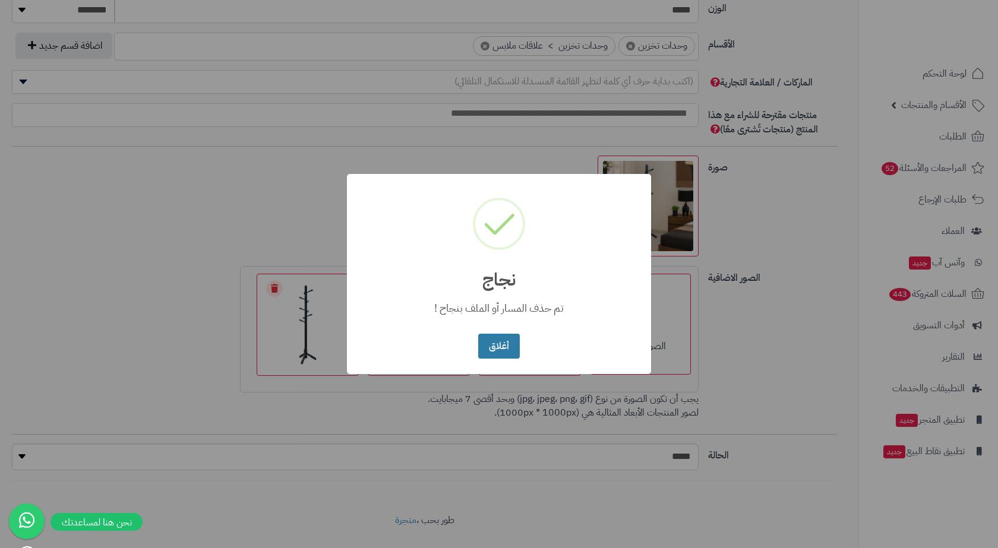
click at [489, 341] on button "أغلاق" at bounding box center [498, 347] width 41 height 26
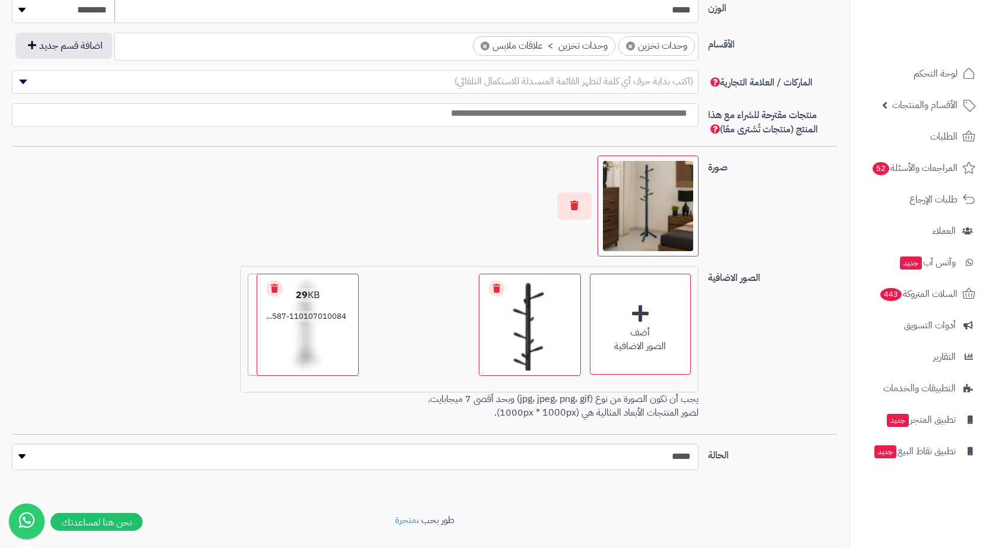
drag, startPoint x: 403, startPoint y: 346, endPoint x: 256, endPoint y: 343, distance: 146.7
drag, startPoint x: 355, startPoint y: 346, endPoint x: 426, endPoint y: 345, distance: 71.3
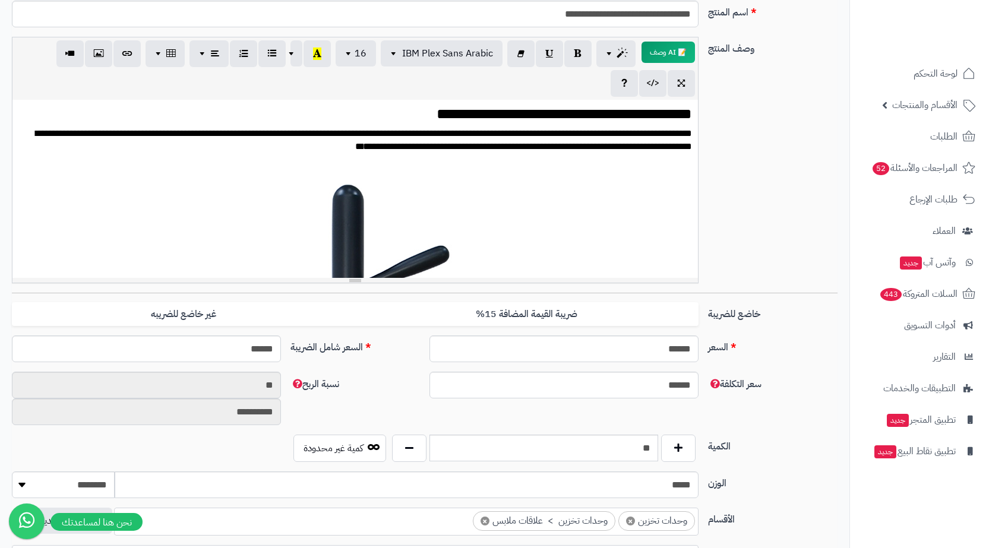
scroll to position [0, 0]
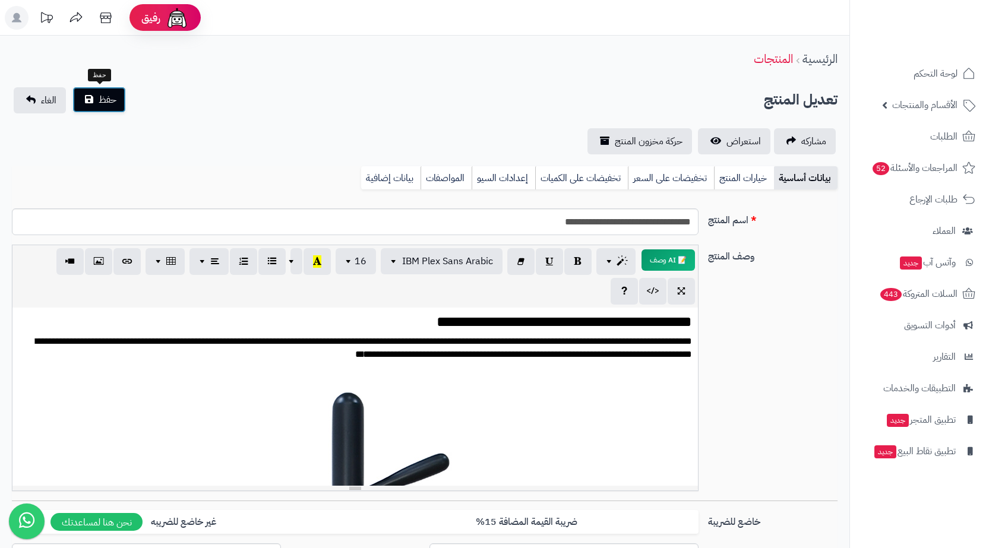
click at [112, 106] on span "حفظ" at bounding box center [108, 100] width 18 height 14
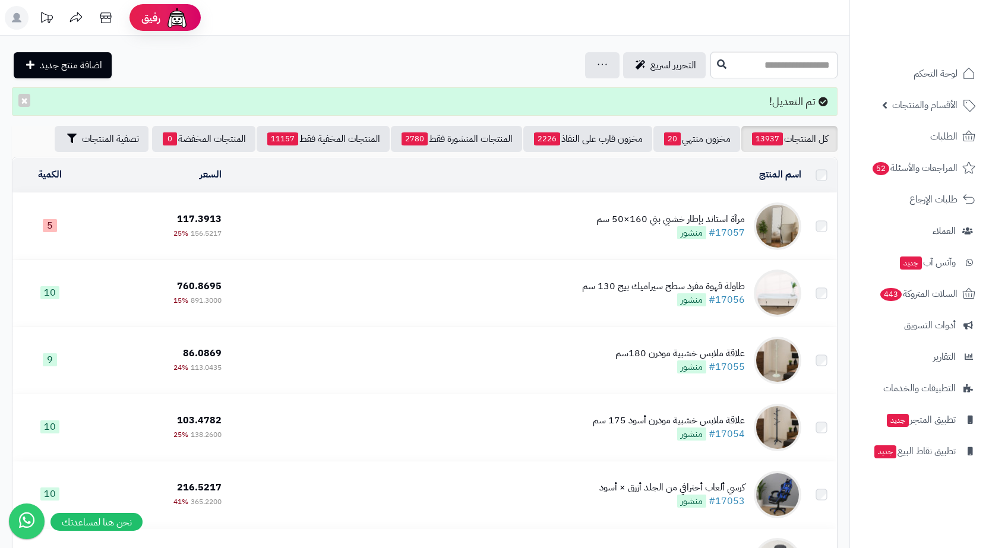
scroll to position [695, 0]
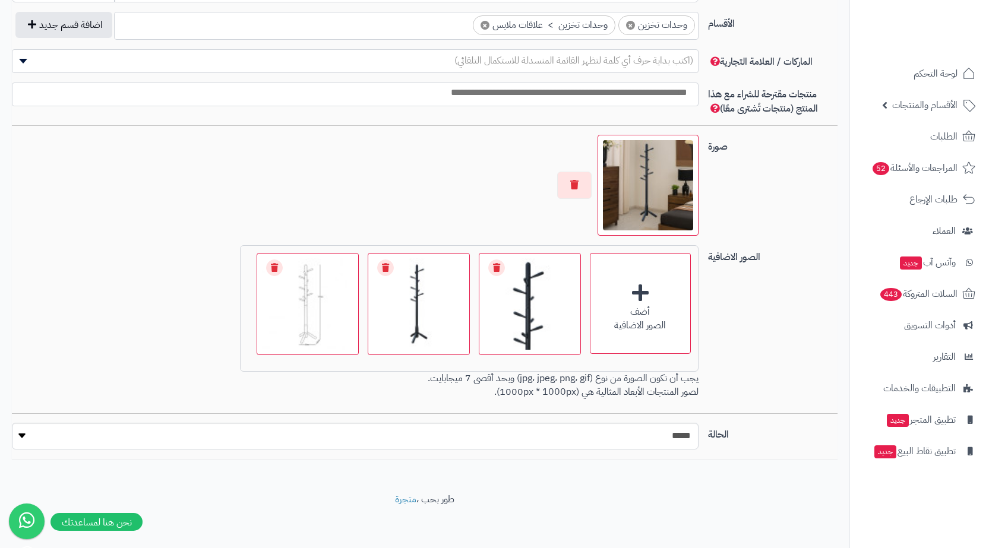
scroll to position [708, 0]
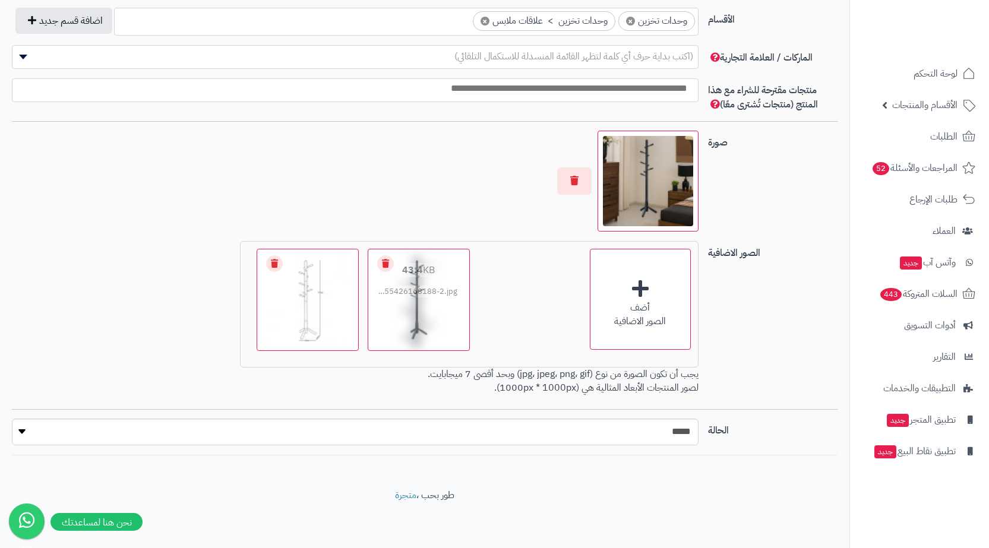
drag, startPoint x: 529, startPoint y: 311, endPoint x: 418, endPoint y: 283, distance: 114.5
drag, startPoint x: 413, startPoint y: 300, endPoint x: 535, endPoint y: 301, distance: 122.4
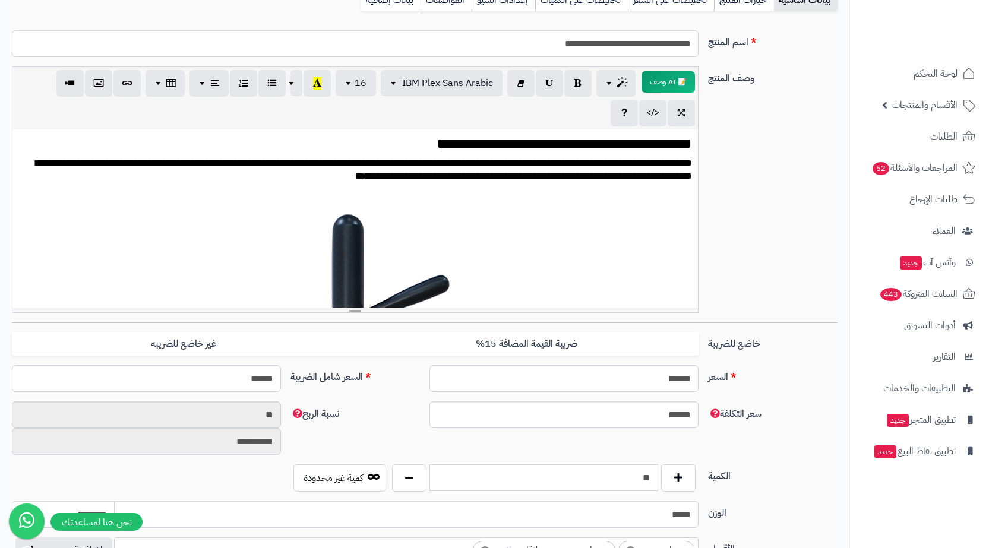
scroll to position [0, 0]
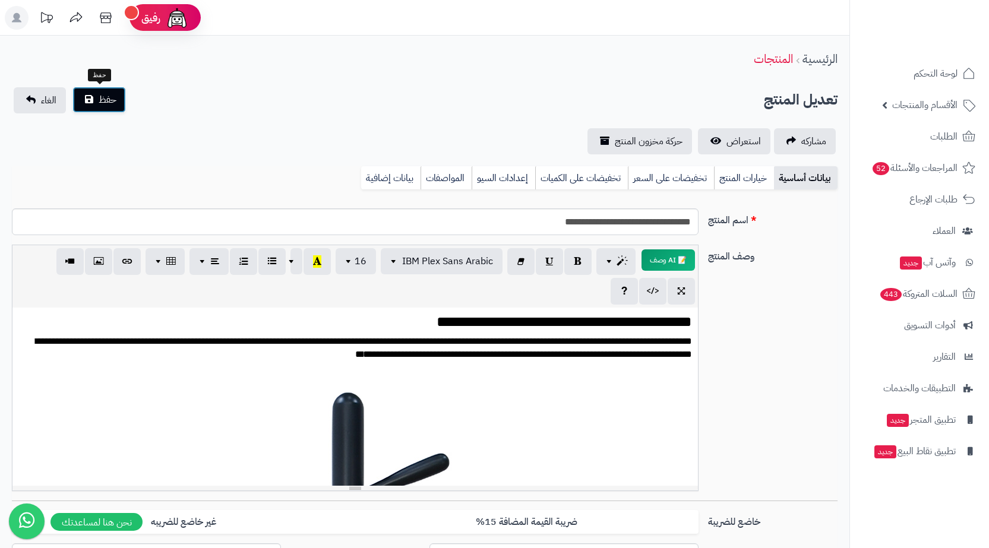
click at [100, 103] on span "حفظ" at bounding box center [108, 100] width 18 height 14
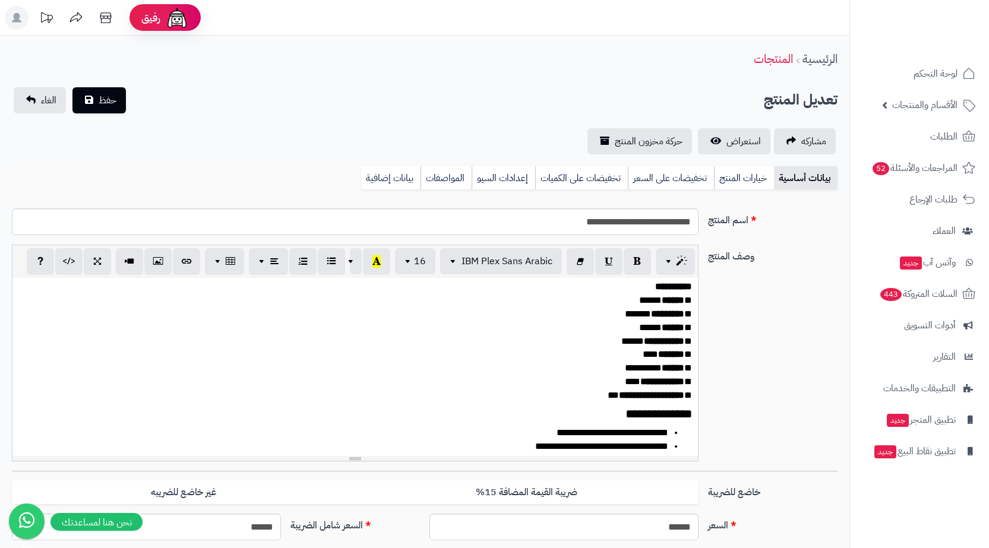
scroll to position [832, 0]
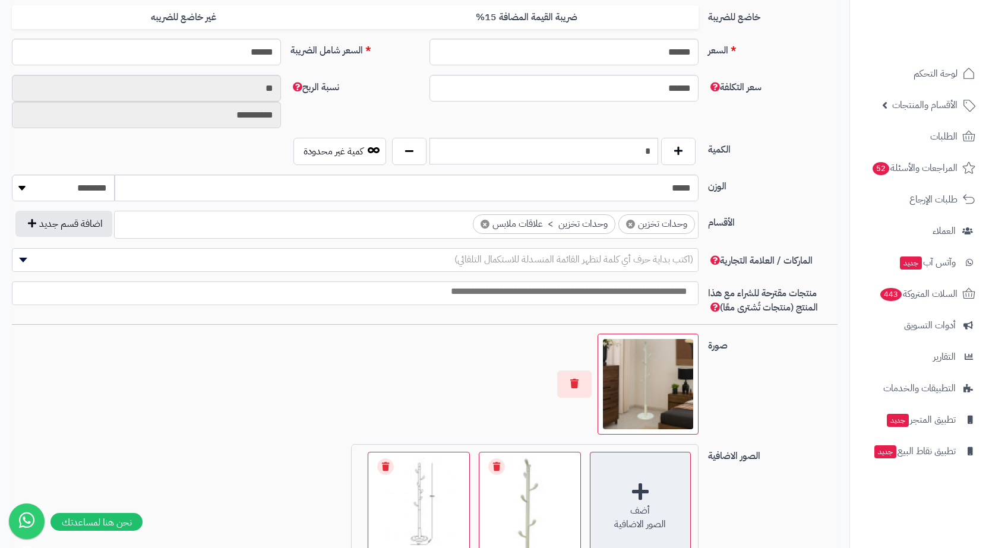
click at [660, 490] on div "أضف الصور الاضافية" at bounding box center [640, 502] width 101 height 101
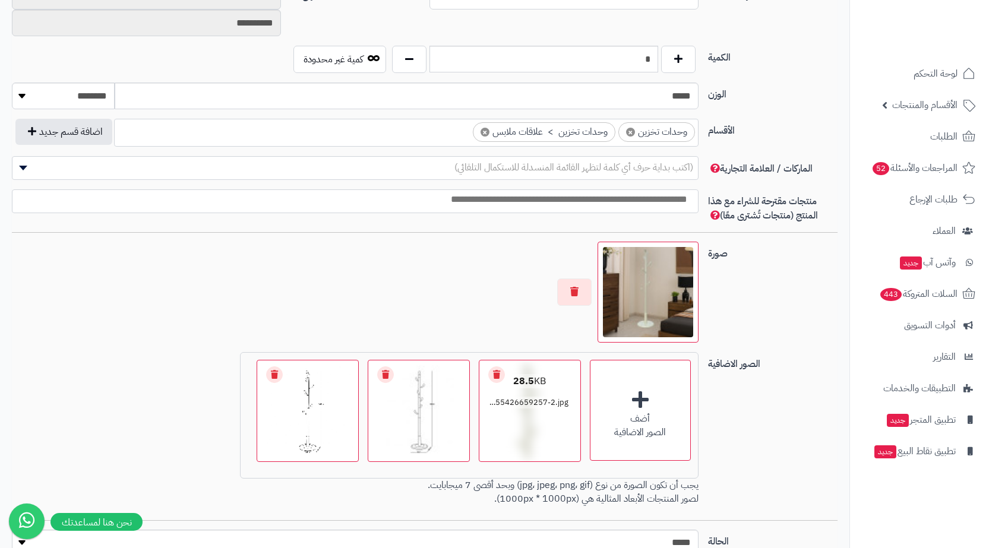
scroll to position [708, 0]
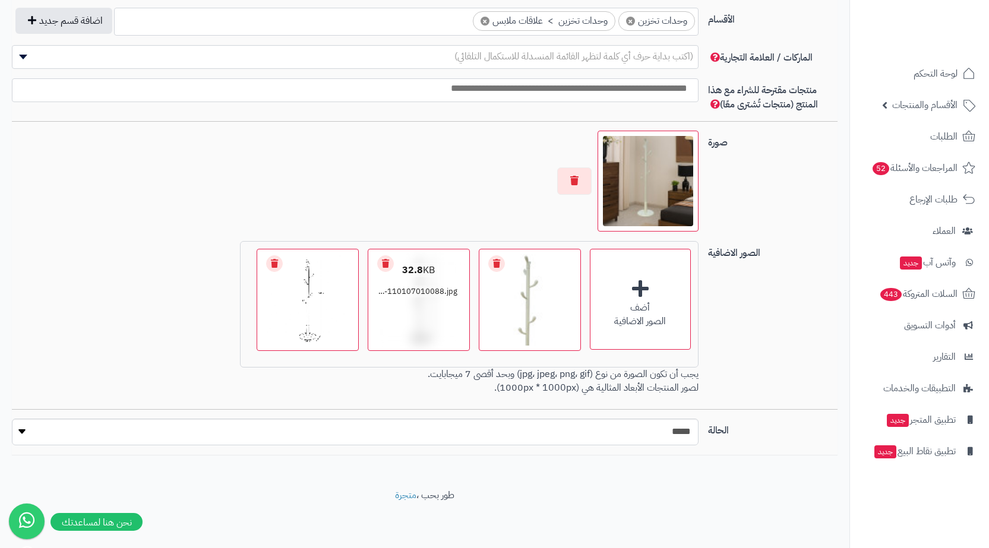
click at [382, 264] on link "Remove file" at bounding box center [385, 263] width 17 height 17
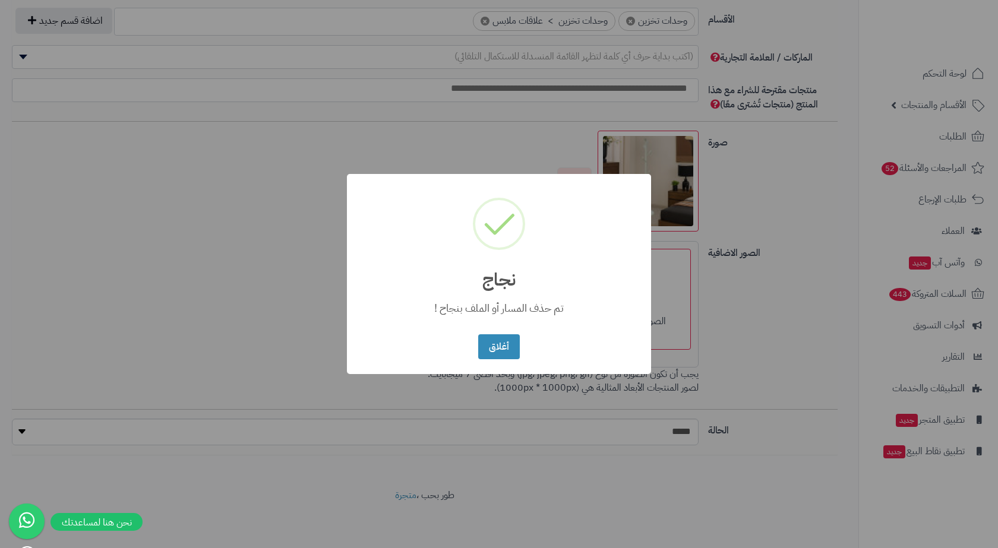
click at [601, 329] on div "× نجاج تم حذف المسار أو الملف بنجاح ! أغلاق No Cancel" at bounding box center [499, 274] width 304 height 201
click at [497, 350] on button "أغلاق" at bounding box center [498, 347] width 41 height 26
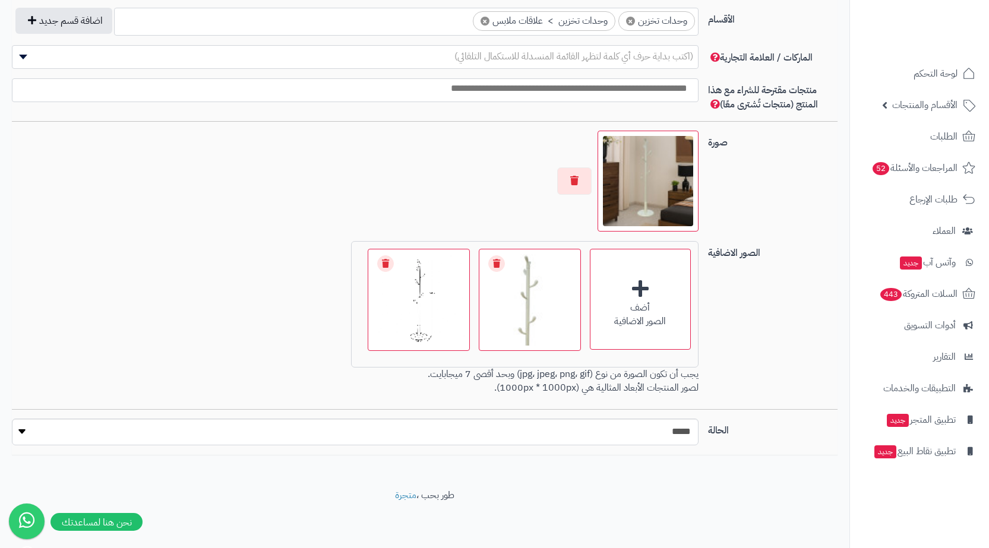
click at [657, 318] on div "الصور الاضافية" at bounding box center [640, 322] width 100 height 14
drag, startPoint x: 302, startPoint y: 325, endPoint x: 529, endPoint y: 320, distance: 226.9
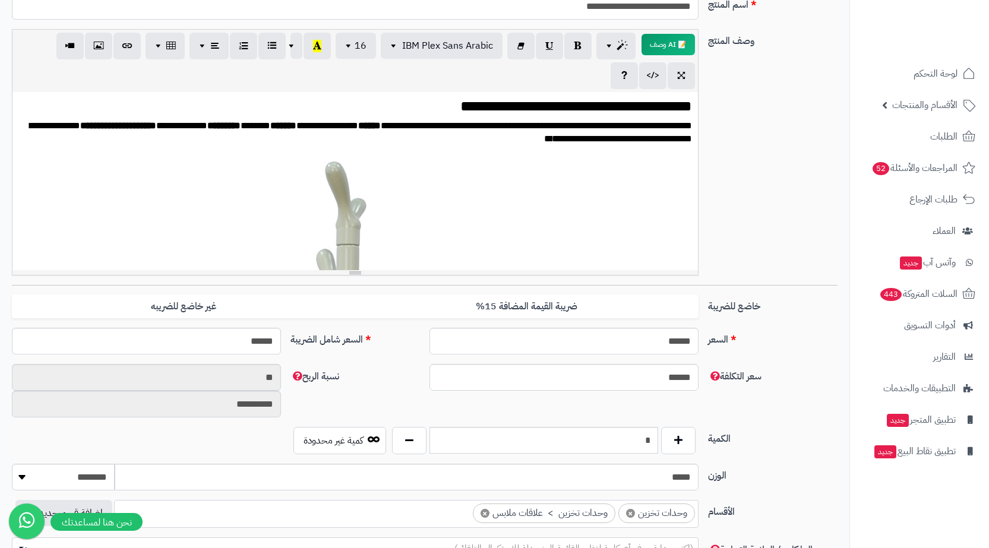
scroll to position [0, 0]
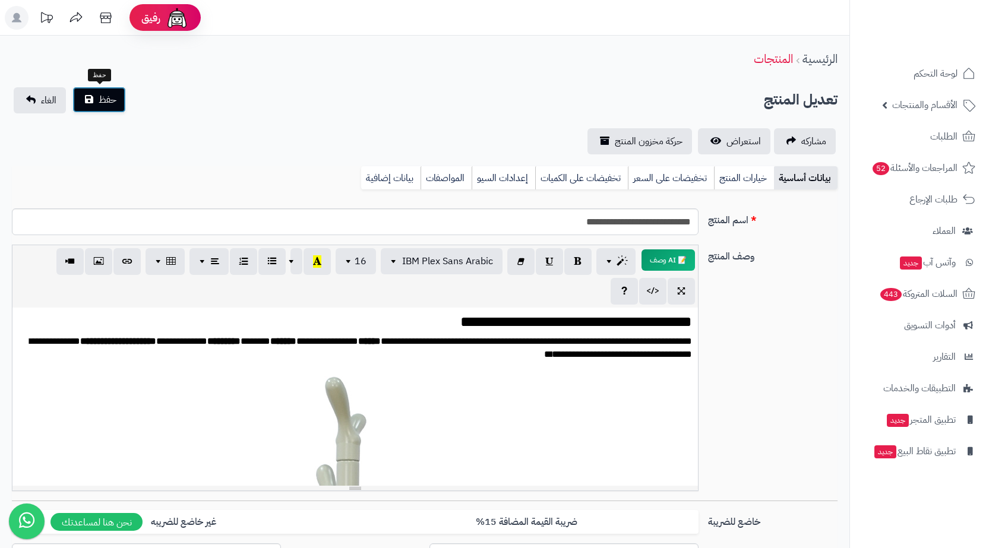
click at [103, 101] on span "حفظ" at bounding box center [108, 100] width 18 height 14
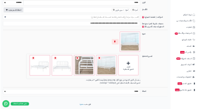
scroll to position [708, 0]
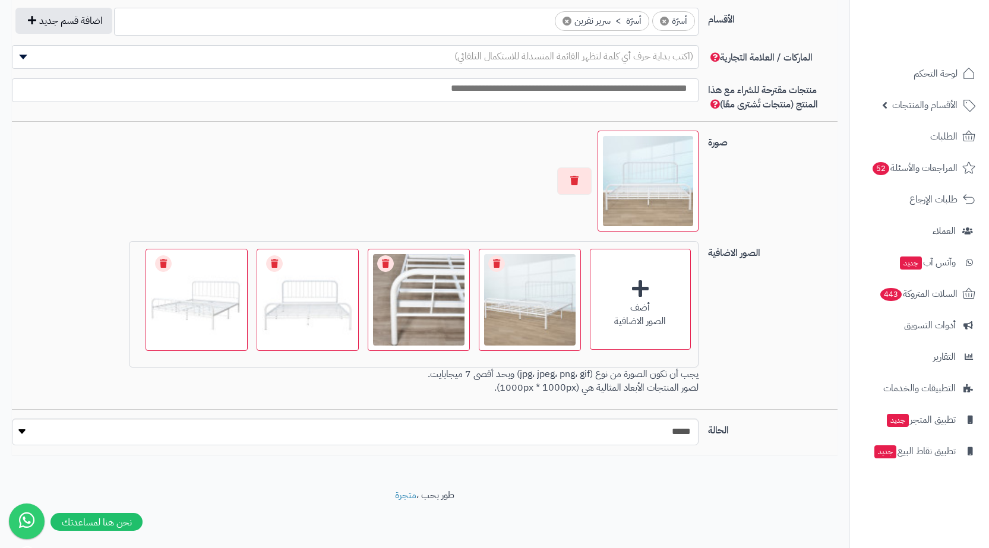
click at [668, 177] on img at bounding box center [648, 181] width 90 height 90
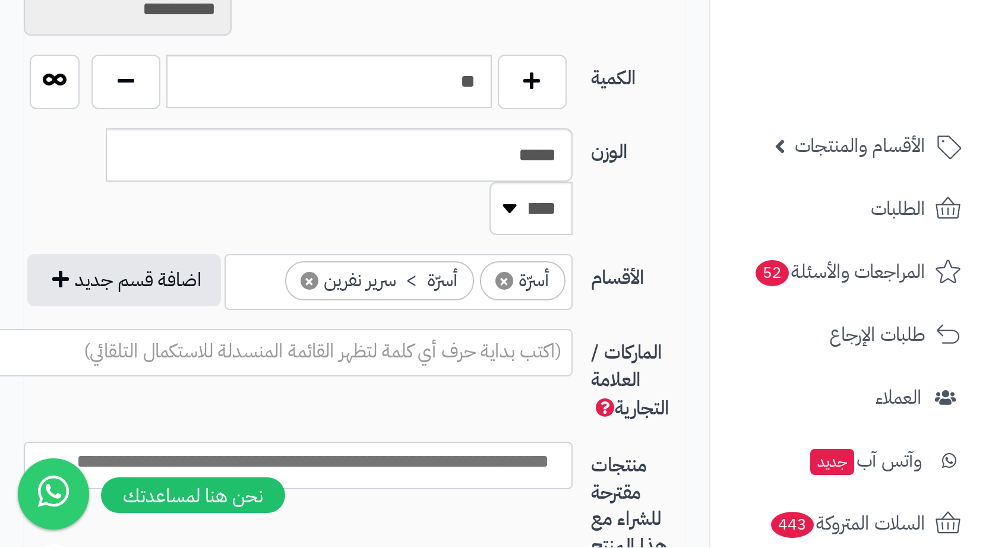
scroll to position [0, 9]
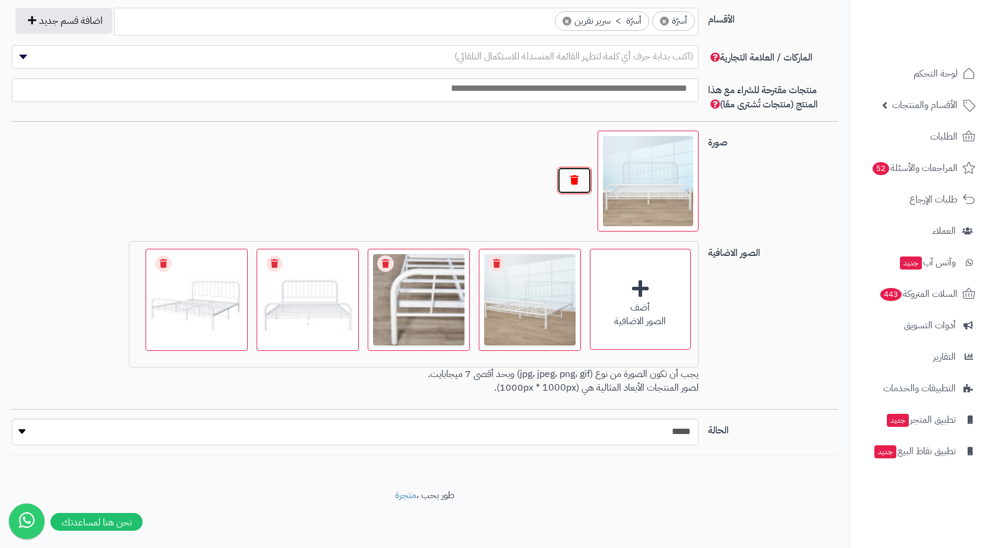
click at [577, 178] on button "button" at bounding box center [574, 180] width 34 height 27
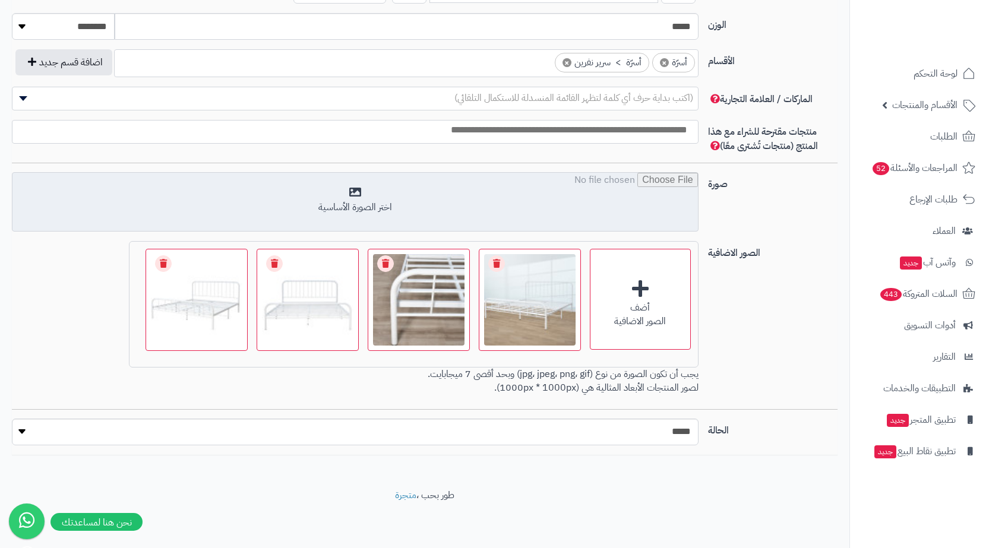
scroll to position [666, 0]
click at [625, 185] on input "file" at bounding box center [354, 202] width 685 height 59
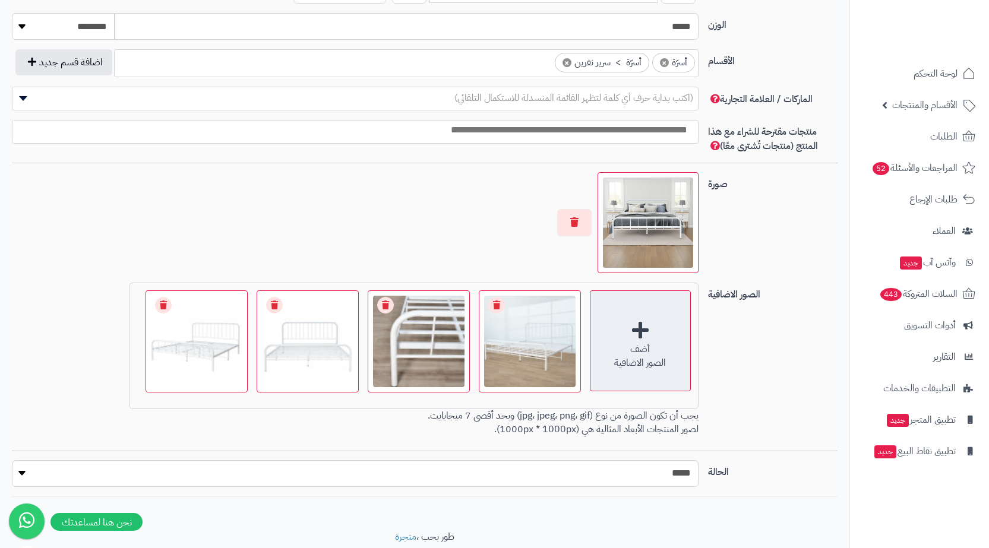
click at [621, 324] on div "أضف الصور الاضافية" at bounding box center [640, 340] width 101 height 101
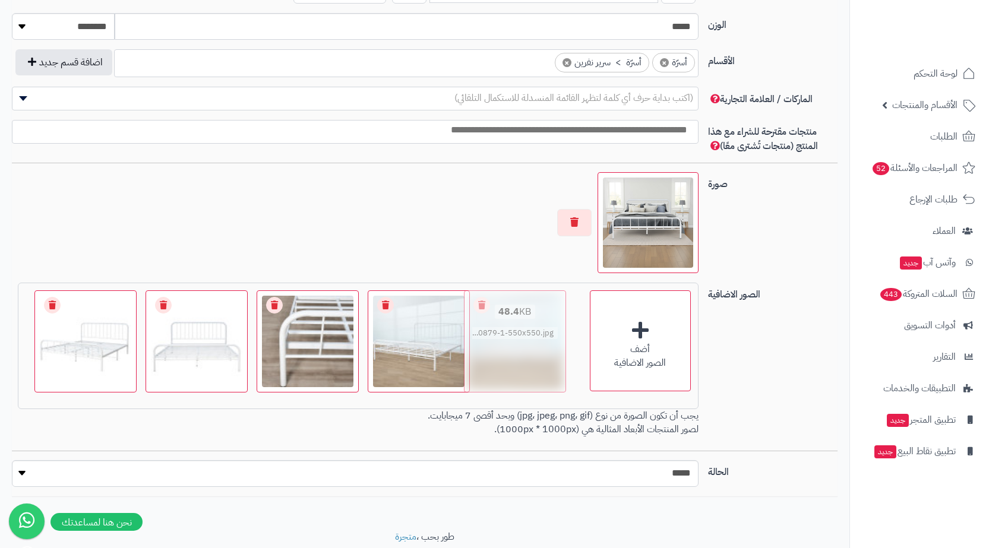
drag, startPoint x: 91, startPoint y: 363, endPoint x: 521, endPoint y: 348, distance: 429.7
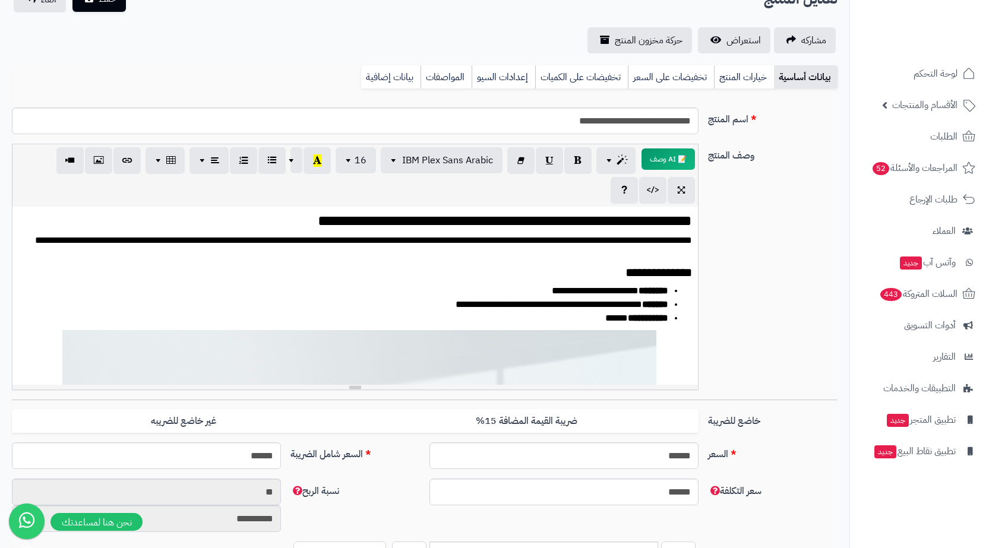
scroll to position [0, 0]
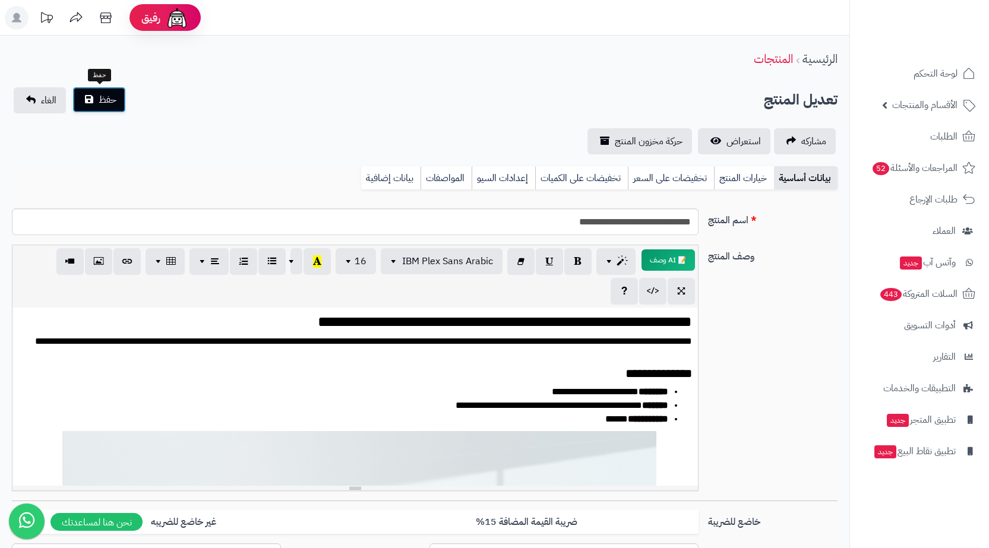
click at [102, 103] on span "حفظ" at bounding box center [108, 100] width 18 height 14
